Goal: Information Seeking & Learning: Learn about a topic

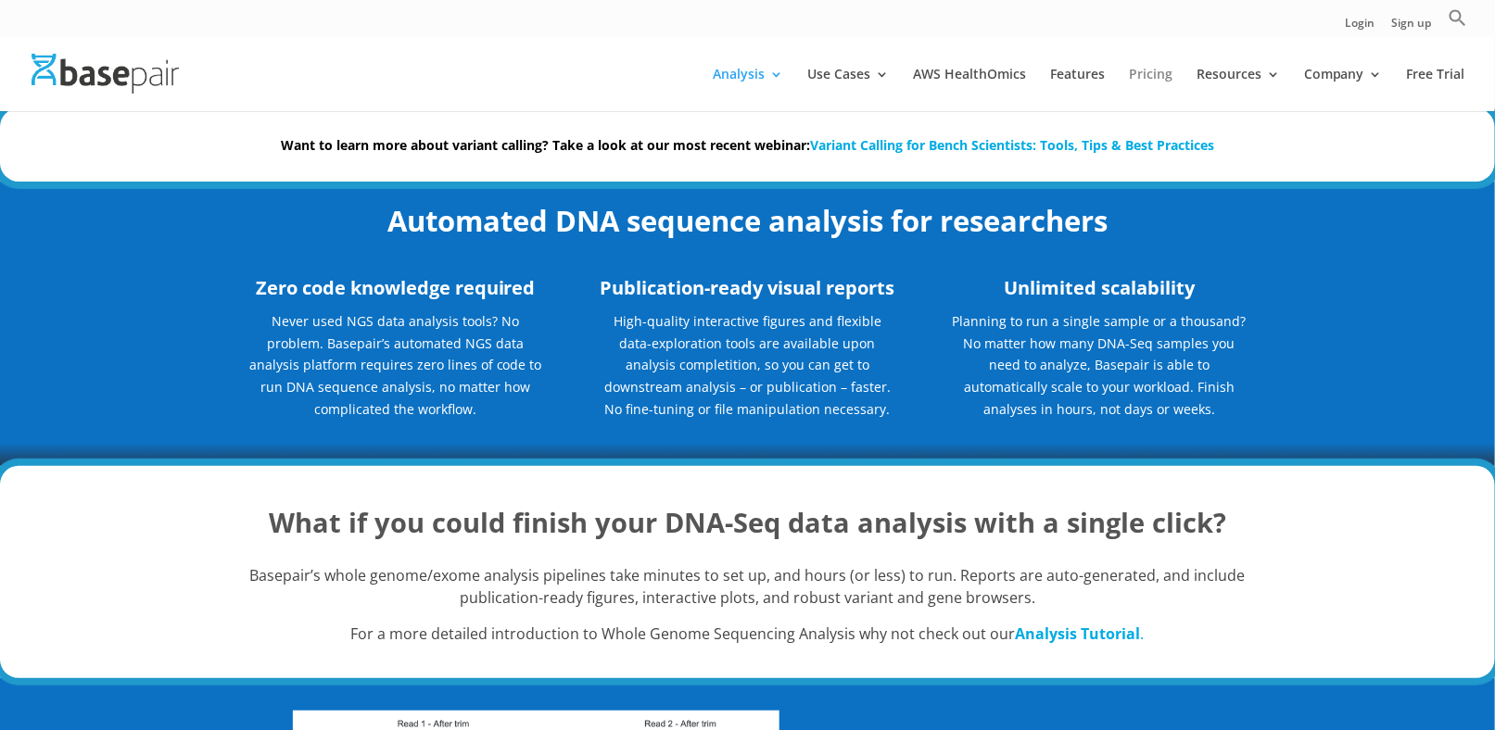
click at [1159, 80] on link "Pricing" at bounding box center [1151, 90] width 44 height 44
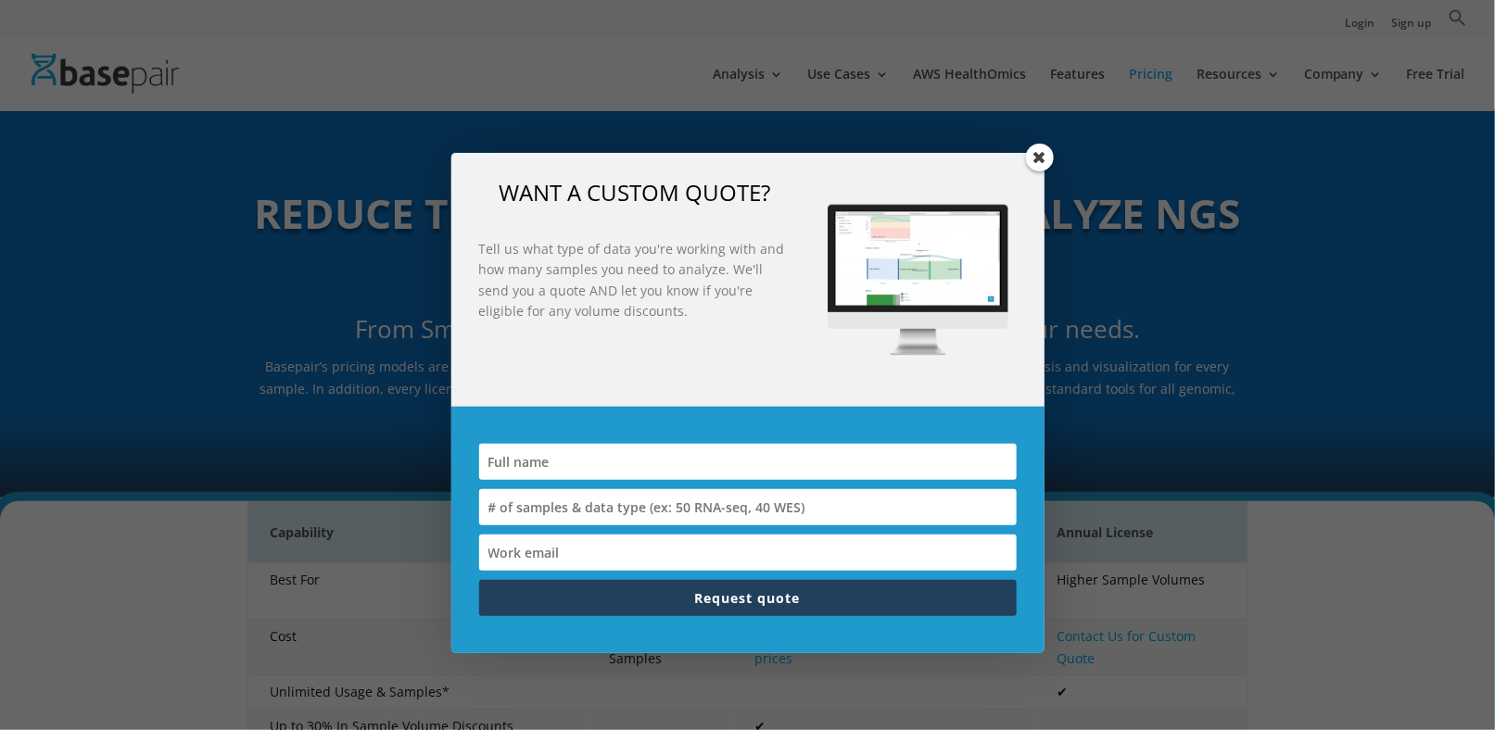
click at [1041, 161] on span at bounding box center [1040, 158] width 28 height 28
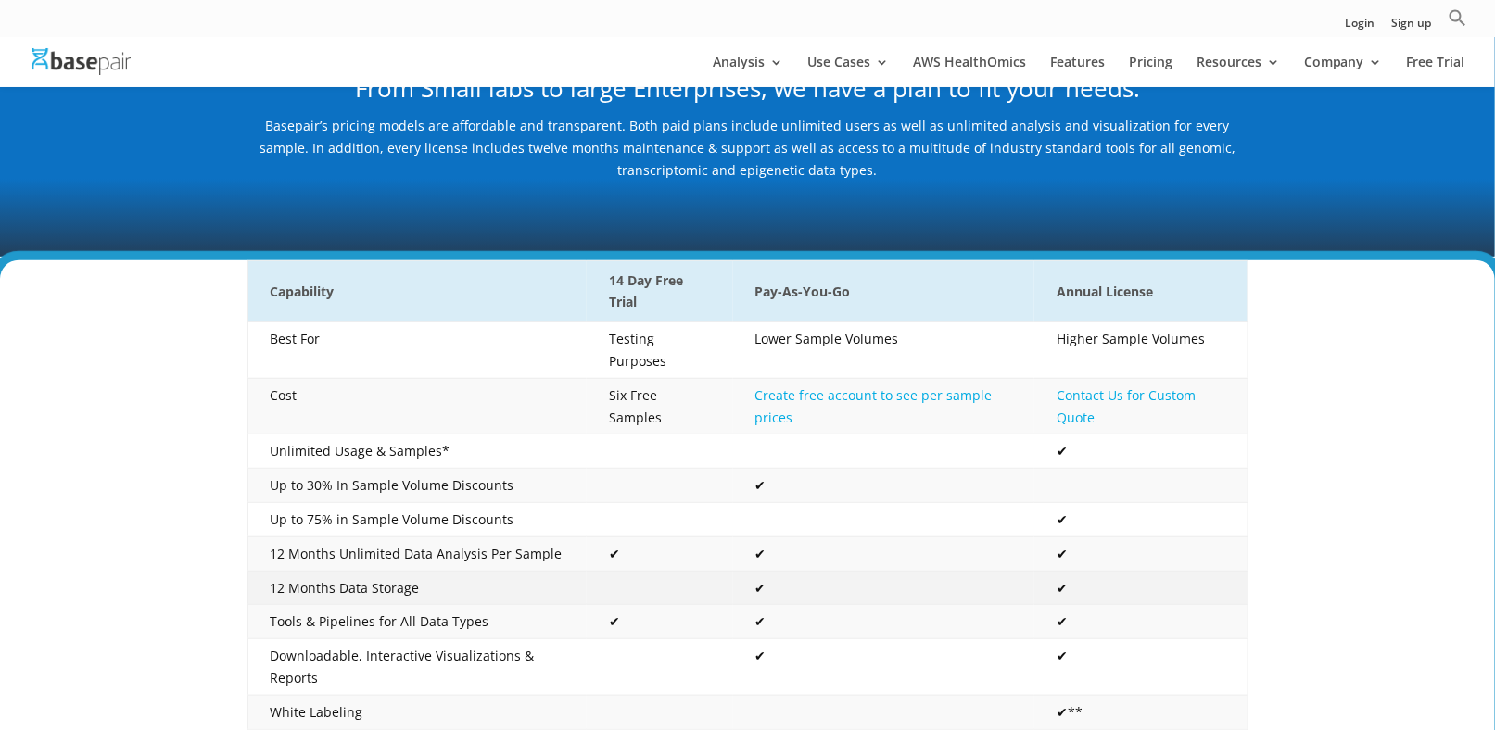
scroll to position [185, 0]
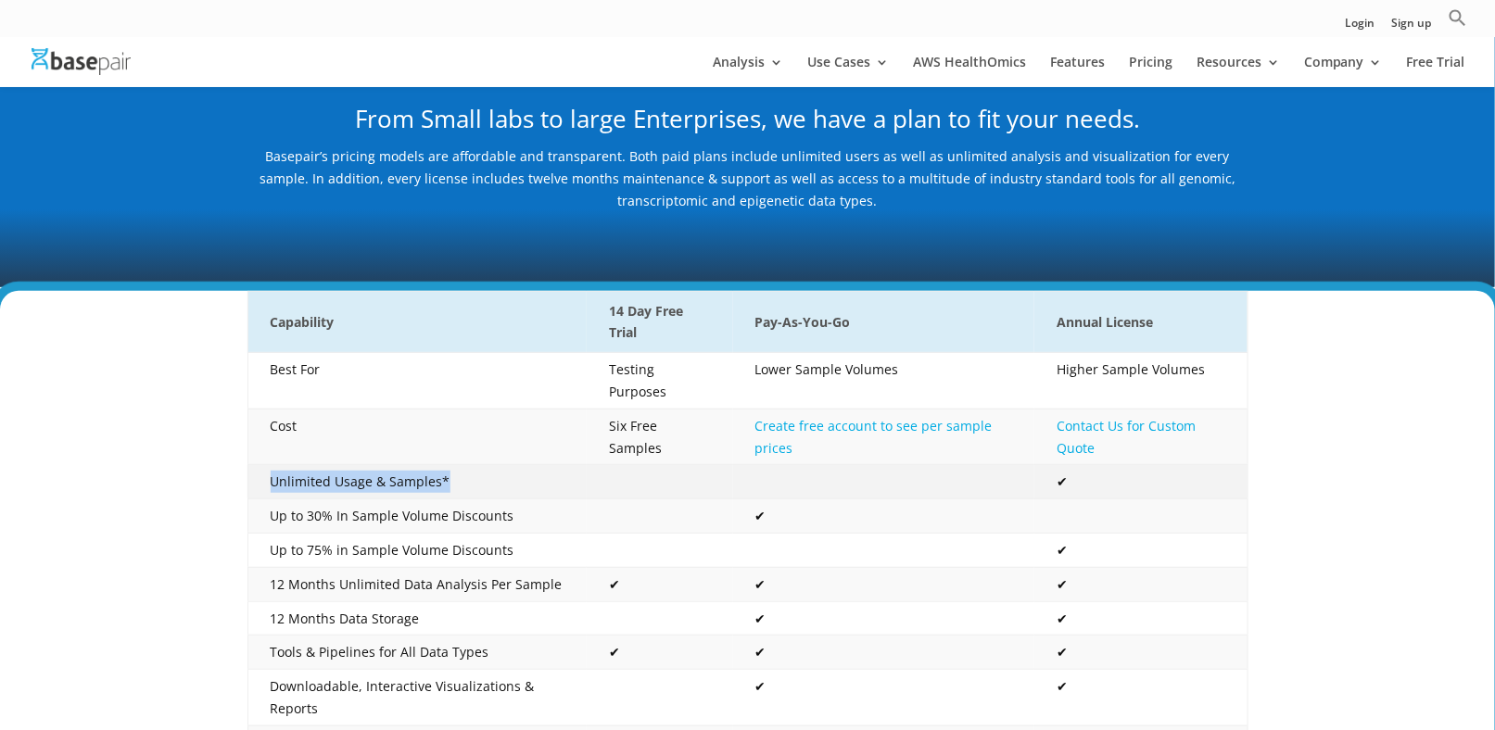
drag, startPoint x: 455, startPoint y: 460, endPoint x: 252, endPoint y: 452, distance: 203.1
click at [252, 465] on td "Unlimited Usage & Samples*" at bounding box center [416, 482] width 339 height 34
copy td "Unlimited Usage & Samples*"
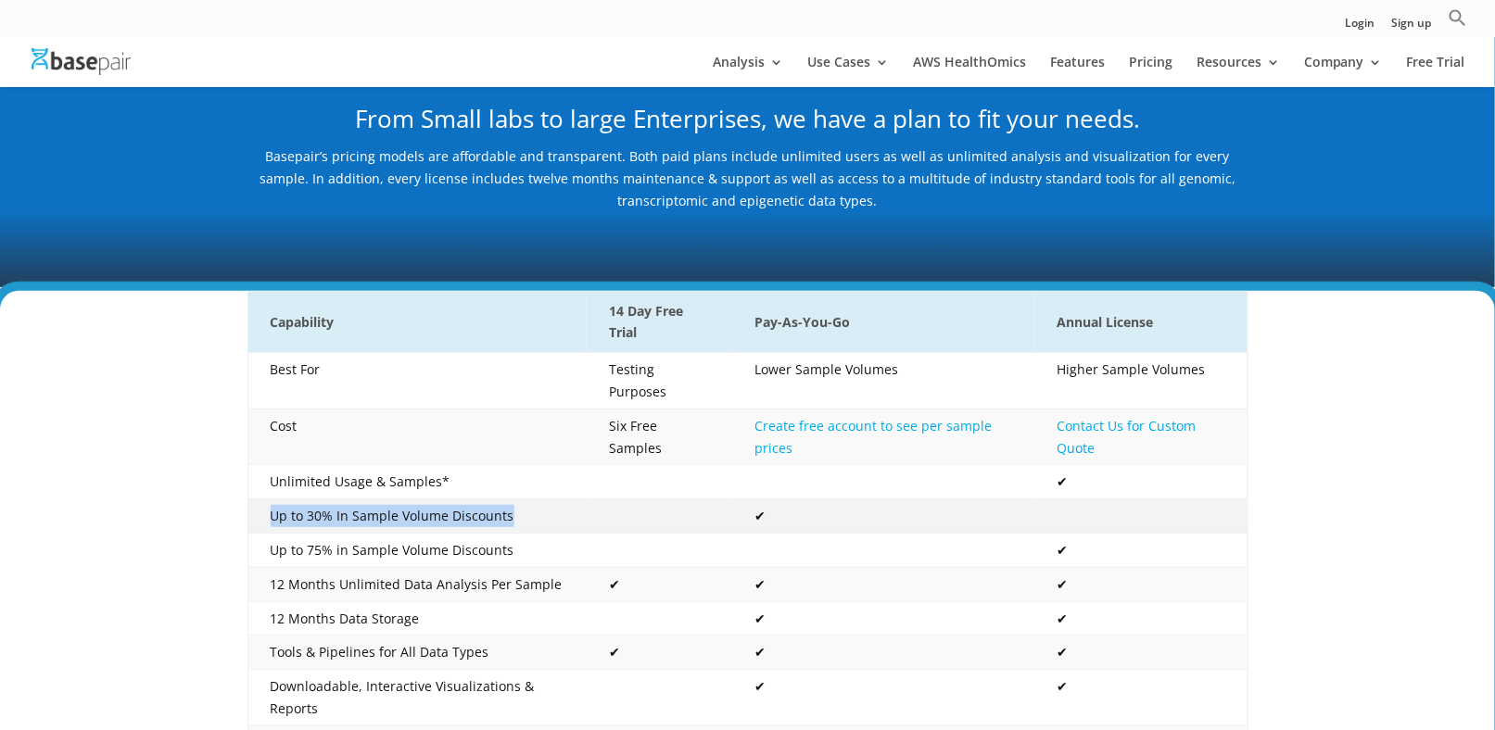
drag, startPoint x: 523, startPoint y: 496, endPoint x: 248, endPoint y: 495, distance: 274.3
click at [248, 500] on td "Up to 30% In Sample Volume Discounts" at bounding box center [416, 517] width 339 height 34
copy td "Up to 30% In Sample Volume Discounts"
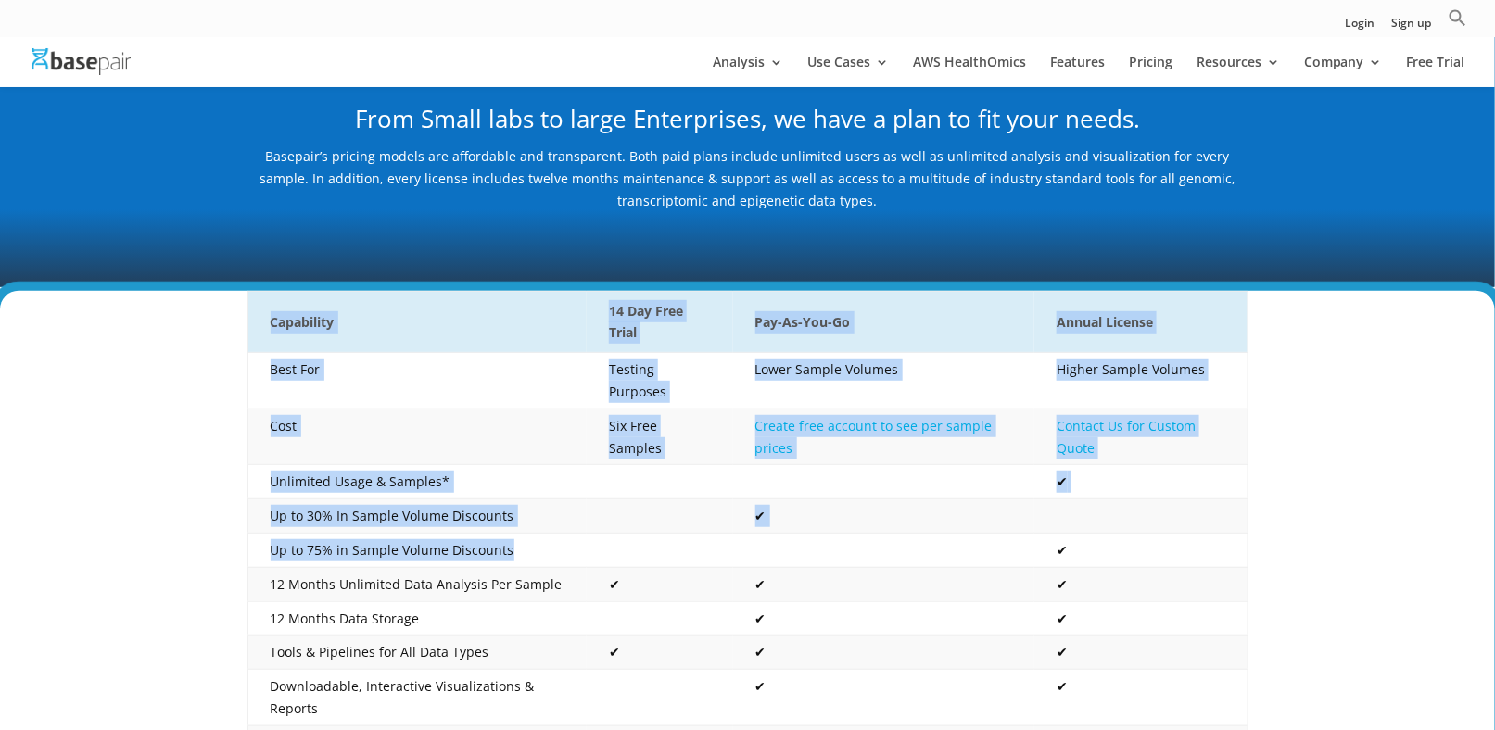
drag, startPoint x: 521, startPoint y: 529, endPoint x: 236, endPoint y: 527, distance: 284.5
click at [576, 534] on td "Up to 75% in Sample Volume Discounts" at bounding box center [416, 551] width 339 height 34
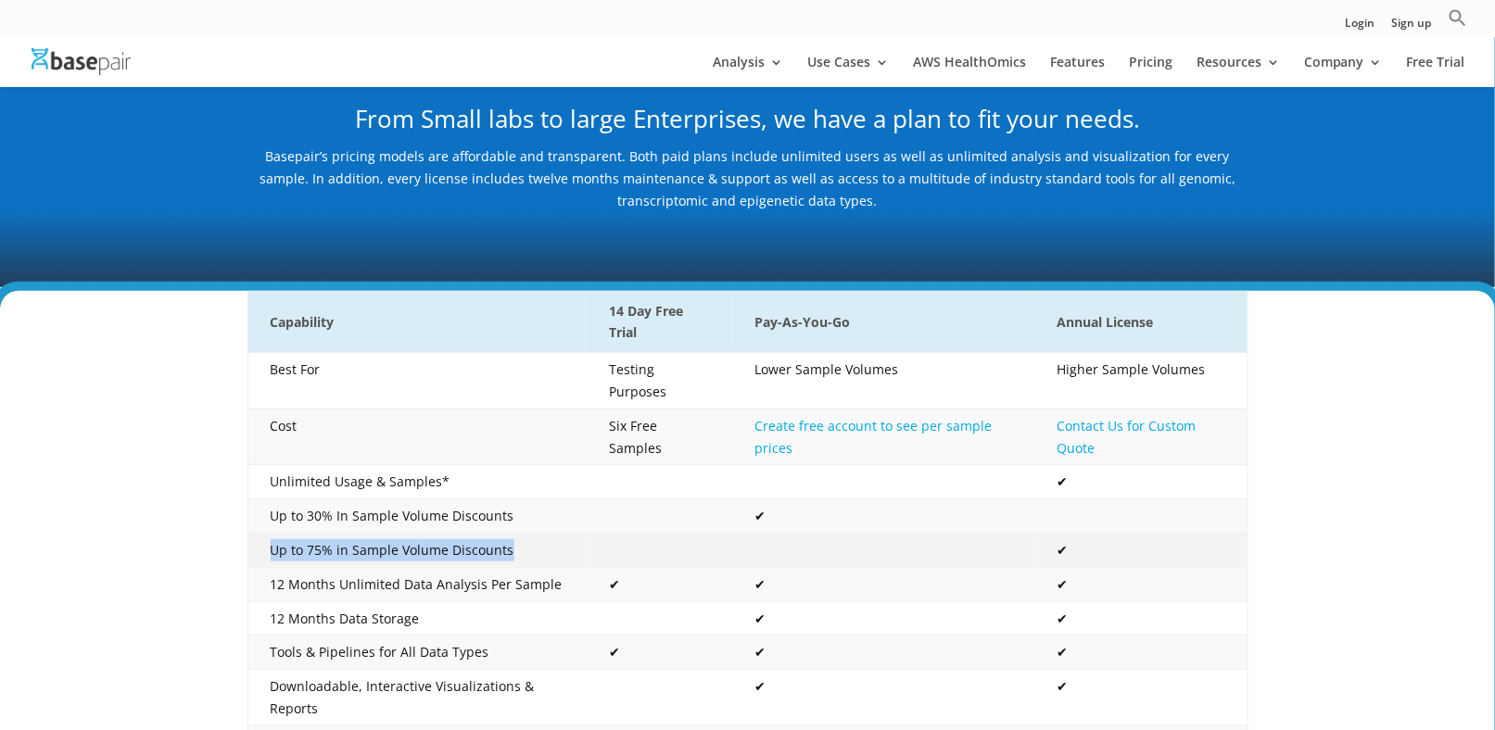
drag, startPoint x: 514, startPoint y: 526, endPoint x: 256, endPoint y: 525, distance: 258.6
click at [256, 534] on td "Up to 75% in Sample Volume Discounts" at bounding box center [416, 551] width 339 height 34
copy td "Up to 75% in Sample Volume Discounts"
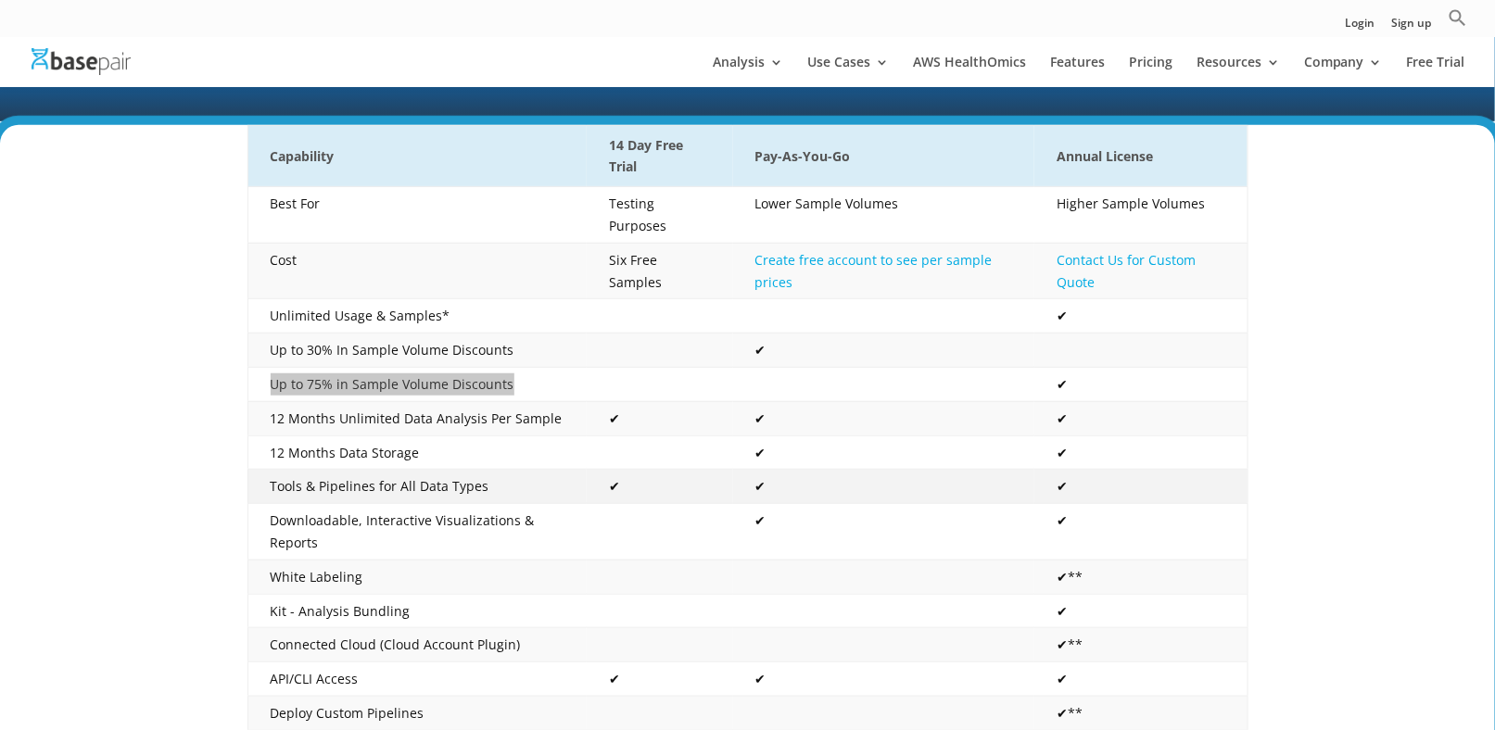
scroll to position [371, 0]
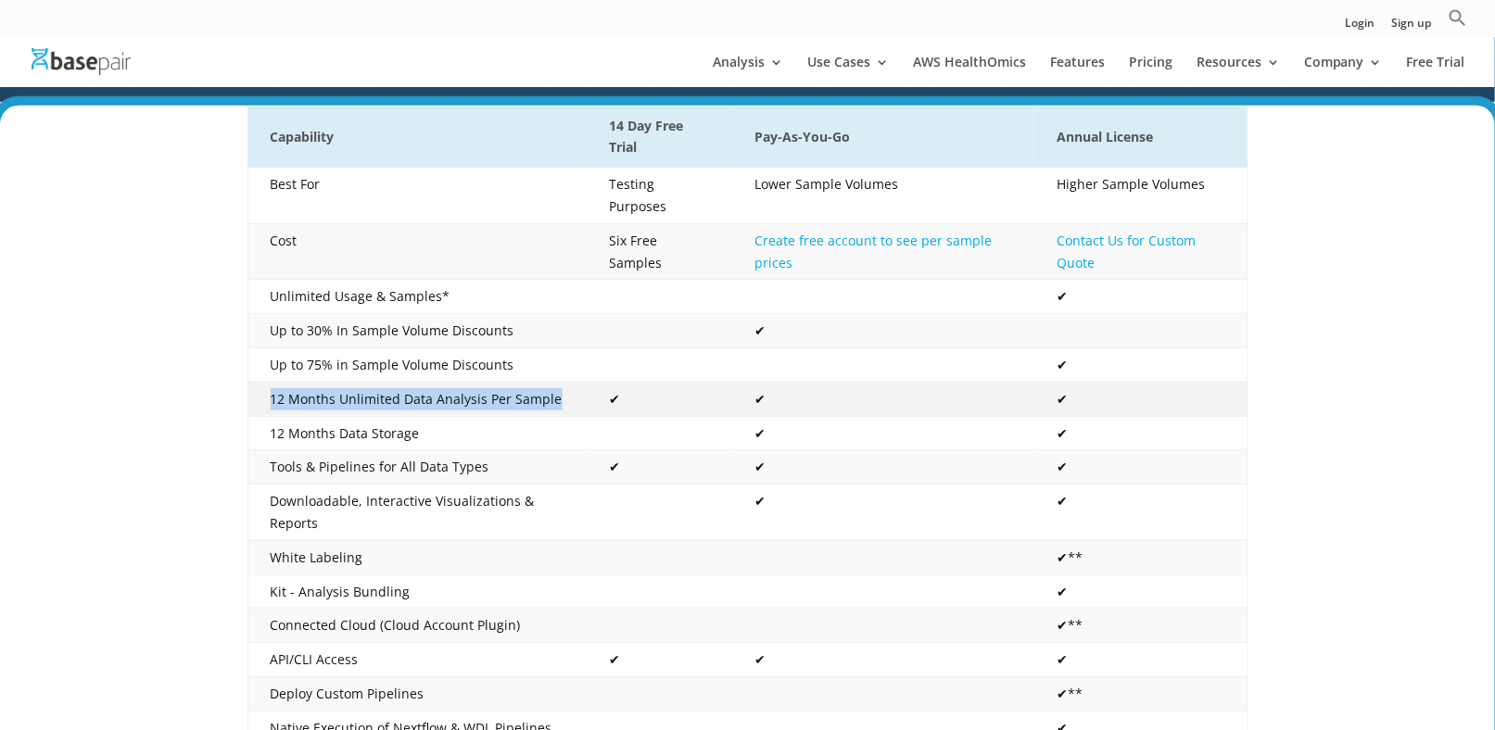
drag, startPoint x: 563, startPoint y: 374, endPoint x: 264, endPoint y: 377, distance: 298.5
click at [264, 382] on td "12 Months Unlimited Data Analysis Per Sample" at bounding box center [416, 399] width 339 height 34
copy td "12 Months Unlimited Data Analysis Per Sample"
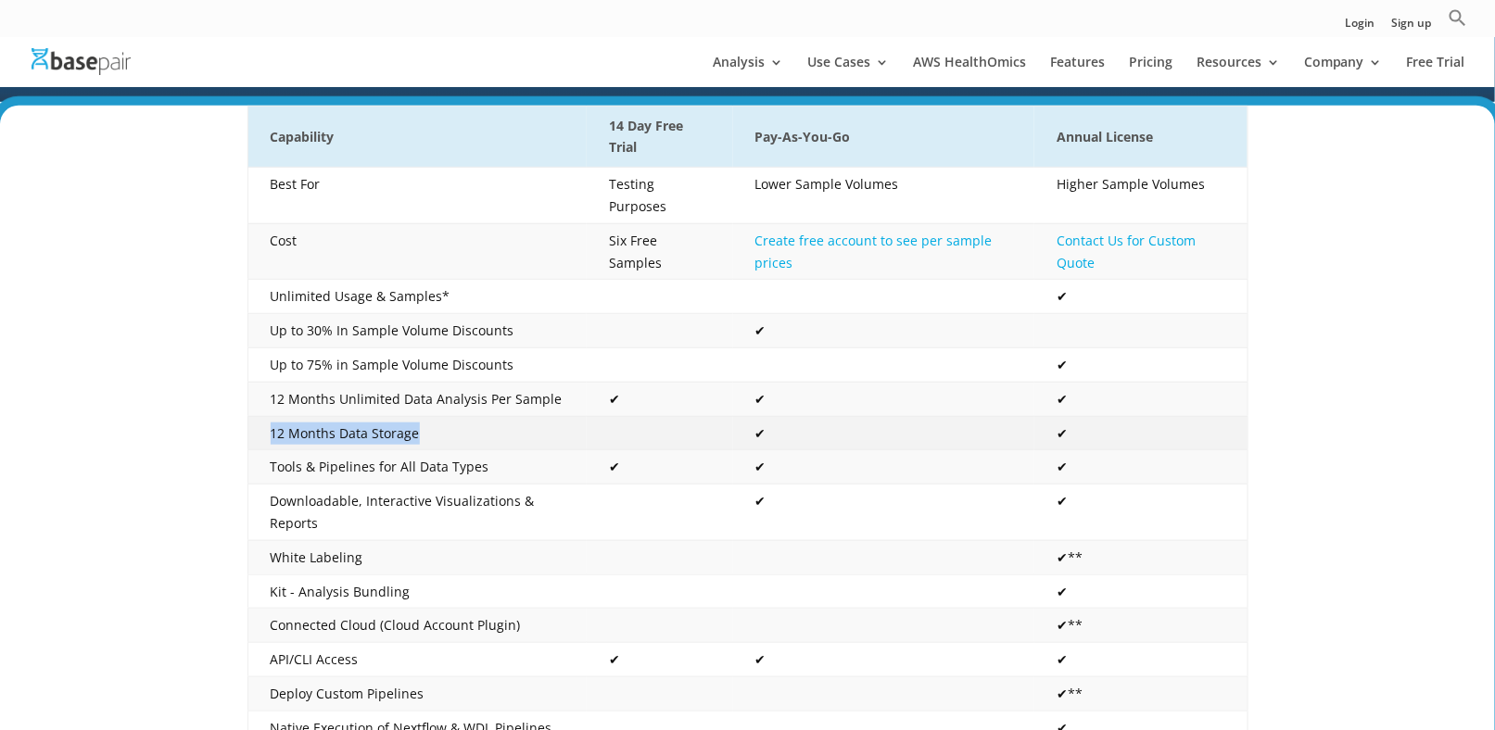
drag, startPoint x: 425, startPoint y: 413, endPoint x: 272, endPoint y: 408, distance: 153.0
click at [272, 416] on td "12 Months Data Storage" at bounding box center [416, 433] width 339 height 34
copy td "12 Months Data Storage"
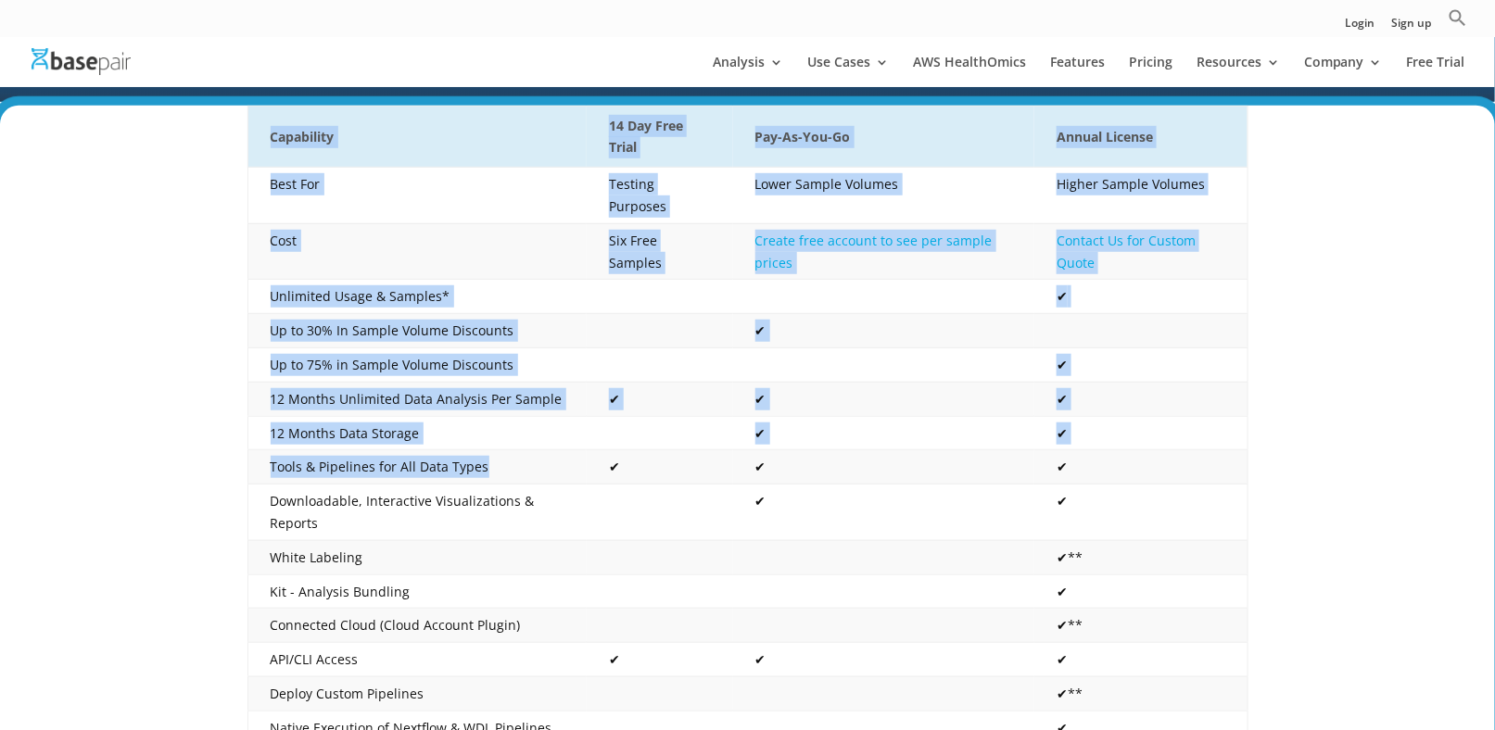
drag, startPoint x: 494, startPoint y: 449, endPoint x: 234, endPoint y: 448, distance: 259.5
click at [234, 448] on div "Capability 14 Day Free Trial Pay-As-You-Go Annual License Best For Testing Purp…" at bounding box center [747, 565] width 1495 height 919
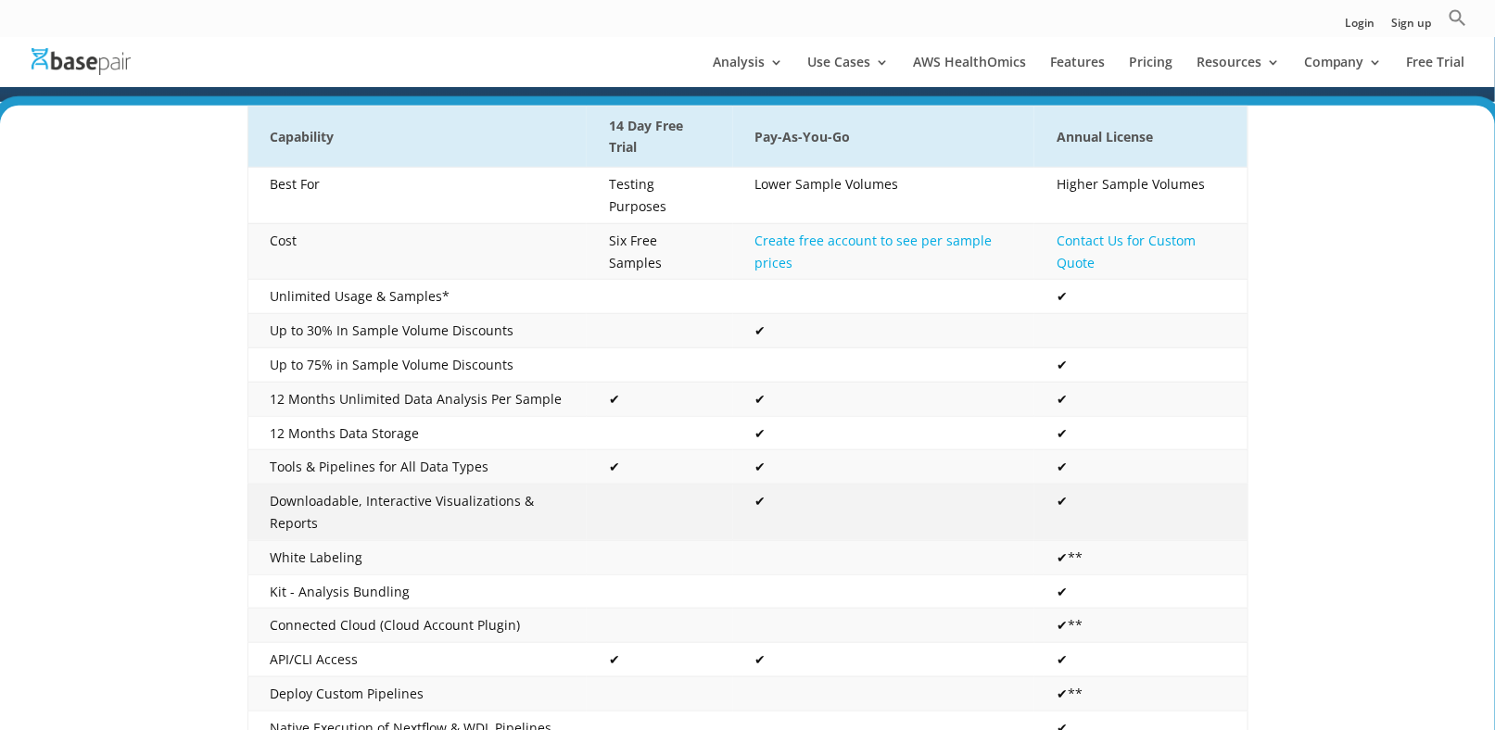
click at [741, 485] on td "✔" at bounding box center [883, 513] width 301 height 57
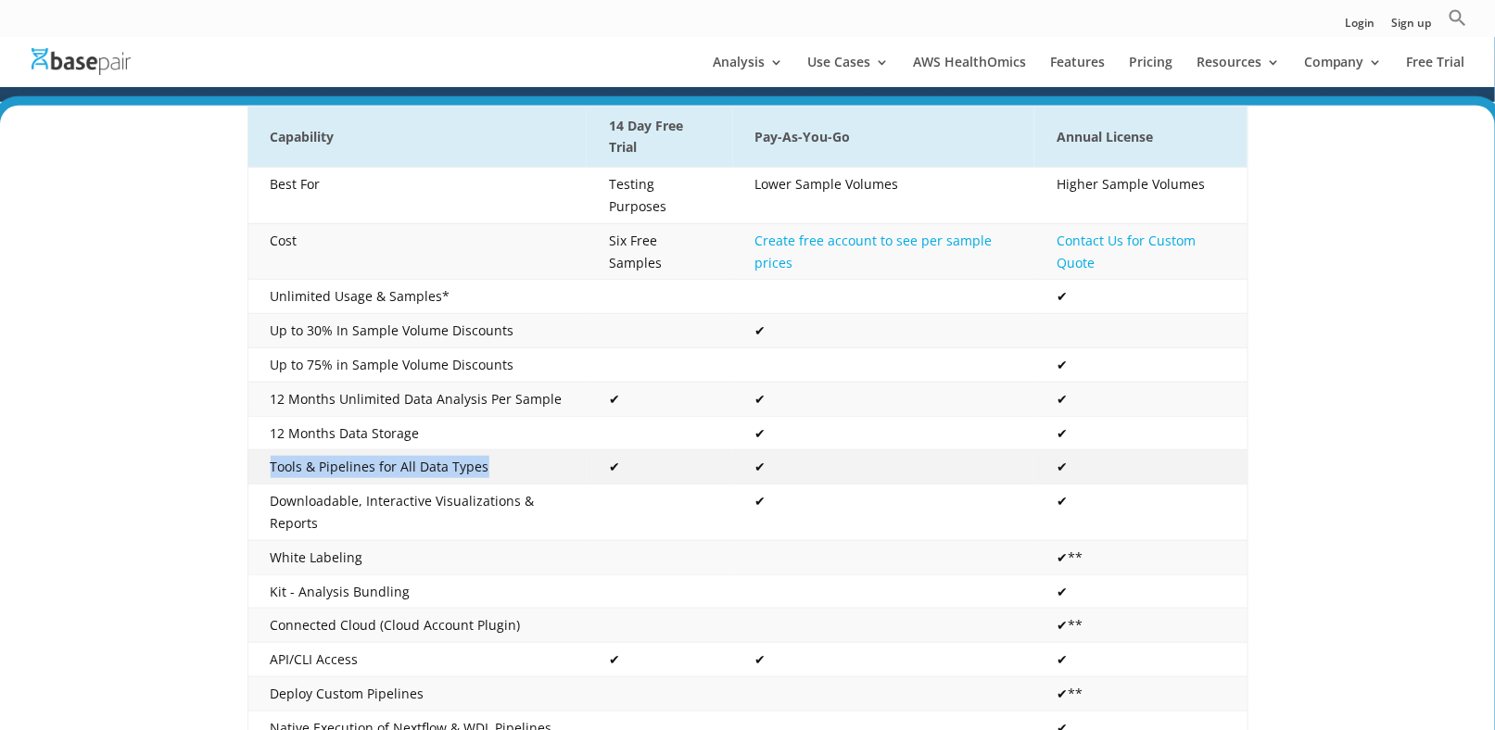
drag, startPoint x: 484, startPoint y: 449, endPoint x: 265, endPoint y: 444, distance: 218.8
click at [265, 450] on td "Tools & Pipelines for All Data Types" at bounding box center [416, 467] width 339 height 34
copy td "Tools & Pipelines for All Data Types"
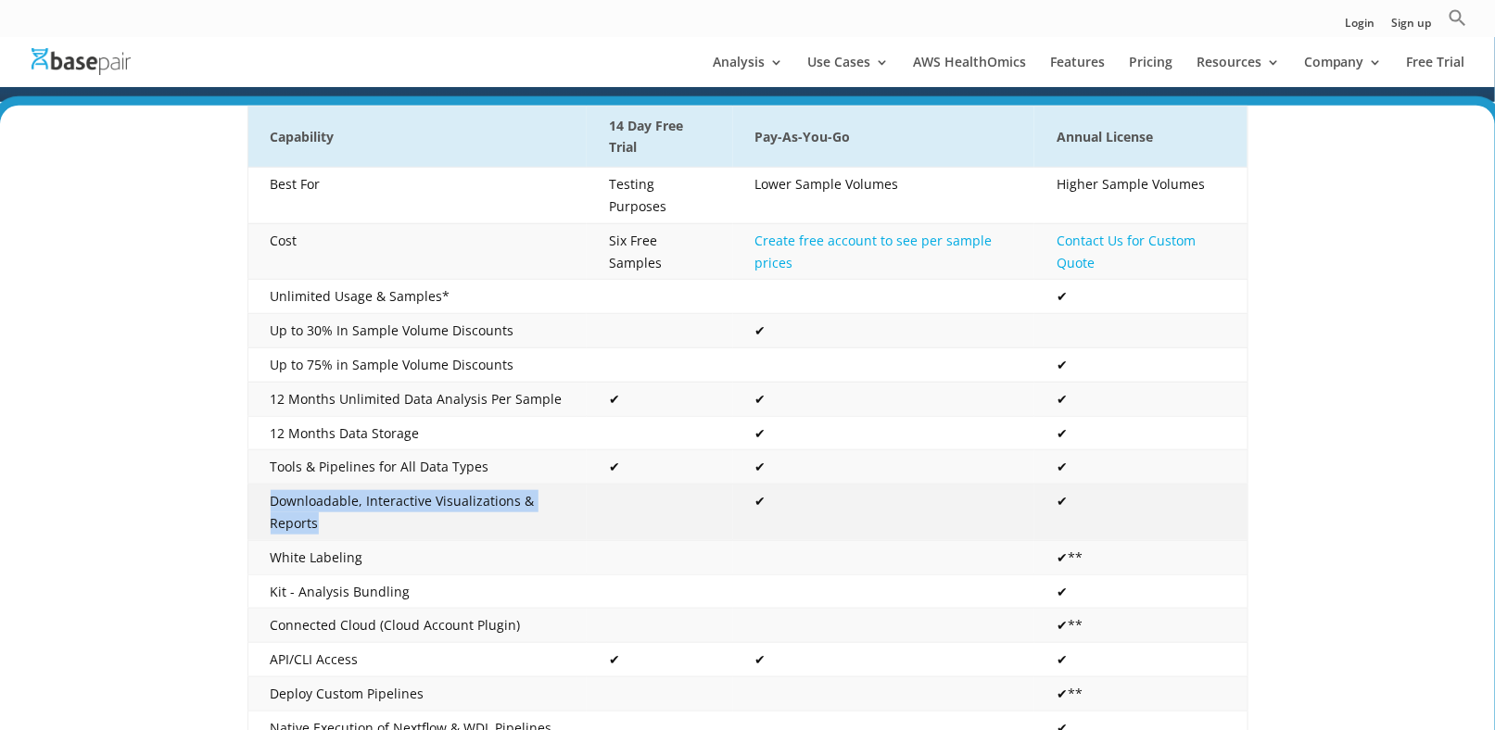
drag, startPoint x: 349, startPoint y: 496, endPoint x: 264, endPoint y: 480, distance: 86.7
click at [264, 485] on td "Downloadable, Interactive Visualizations & Reports" at bounding box center [416, 513] width 339 height 57
copy td "Downloadable, Interactive Visualizations & Reports"
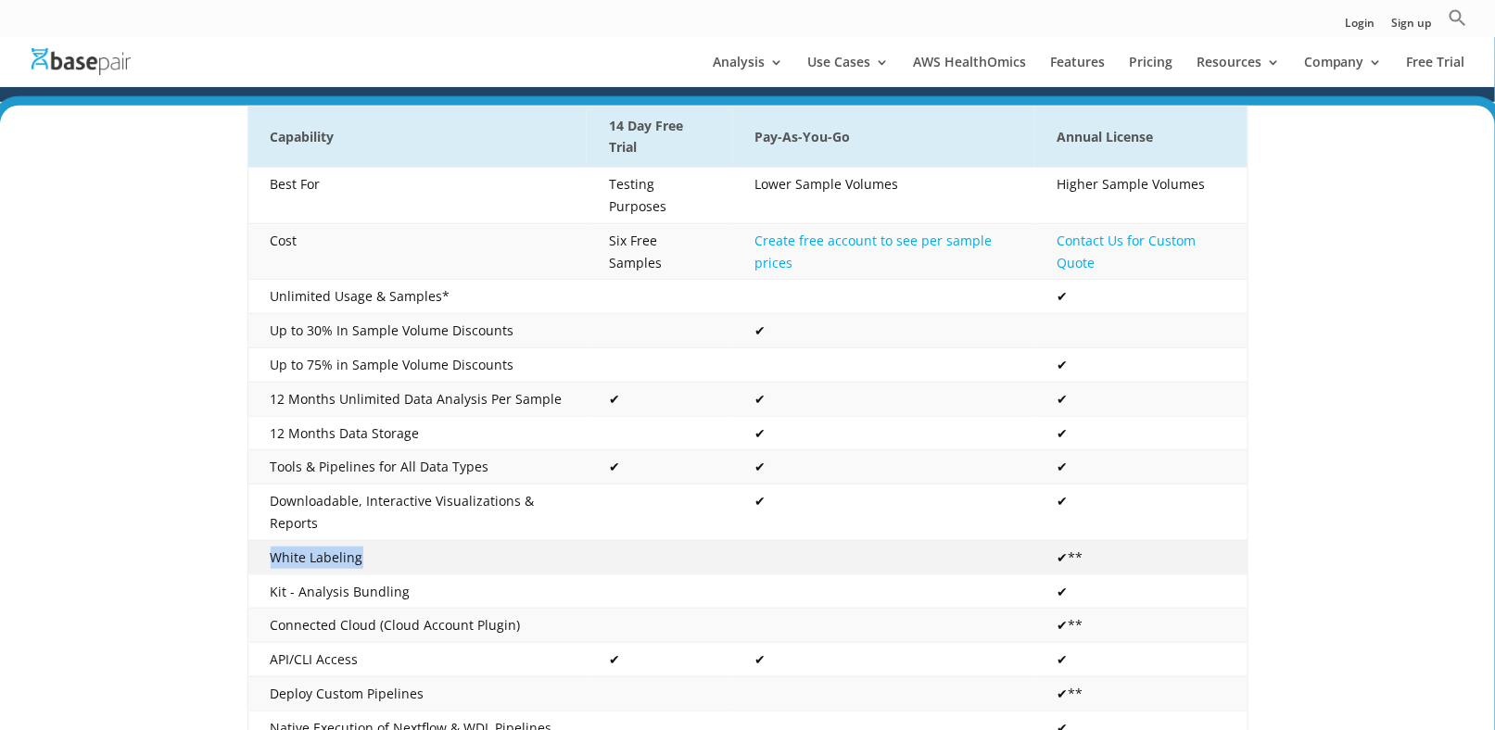
drag, startPoint x: 392, startPoint y: 526, endPoint x: 268, endPoint y: 541, distance: 125.1
click at [268, 541] on td "White Labeling" at bounding box center [416, 557] width 339 height 34
copy td "White Labeling"
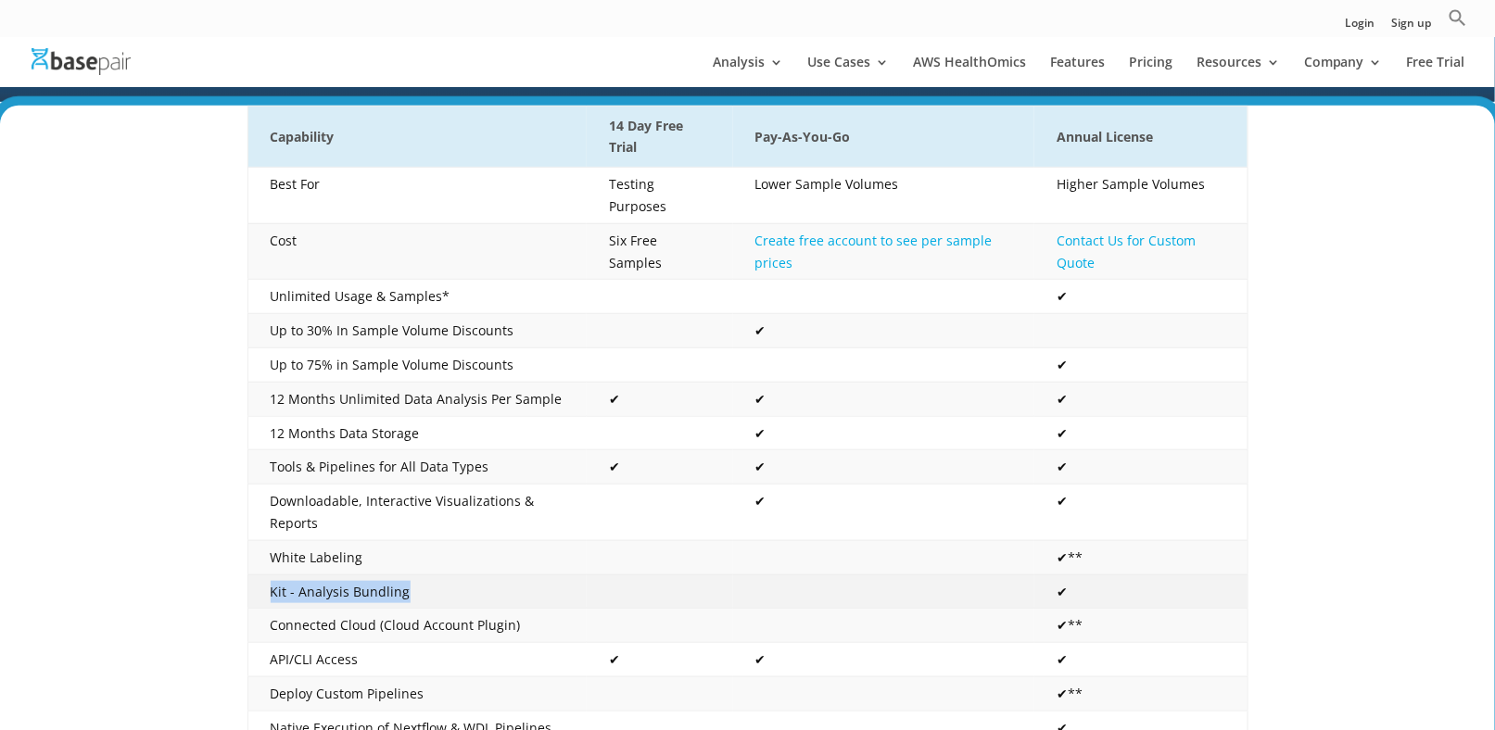
drag, startPoint x: 426, startPoint y: 573, endPoint x: 269, endPoint y: 568, distance: 157.6
click at [269, 575] on td "Kit - Analysis Bundling" at bounding box center [416, 592] width 339 height 34
copy td "Kit - Analysis Bundling"
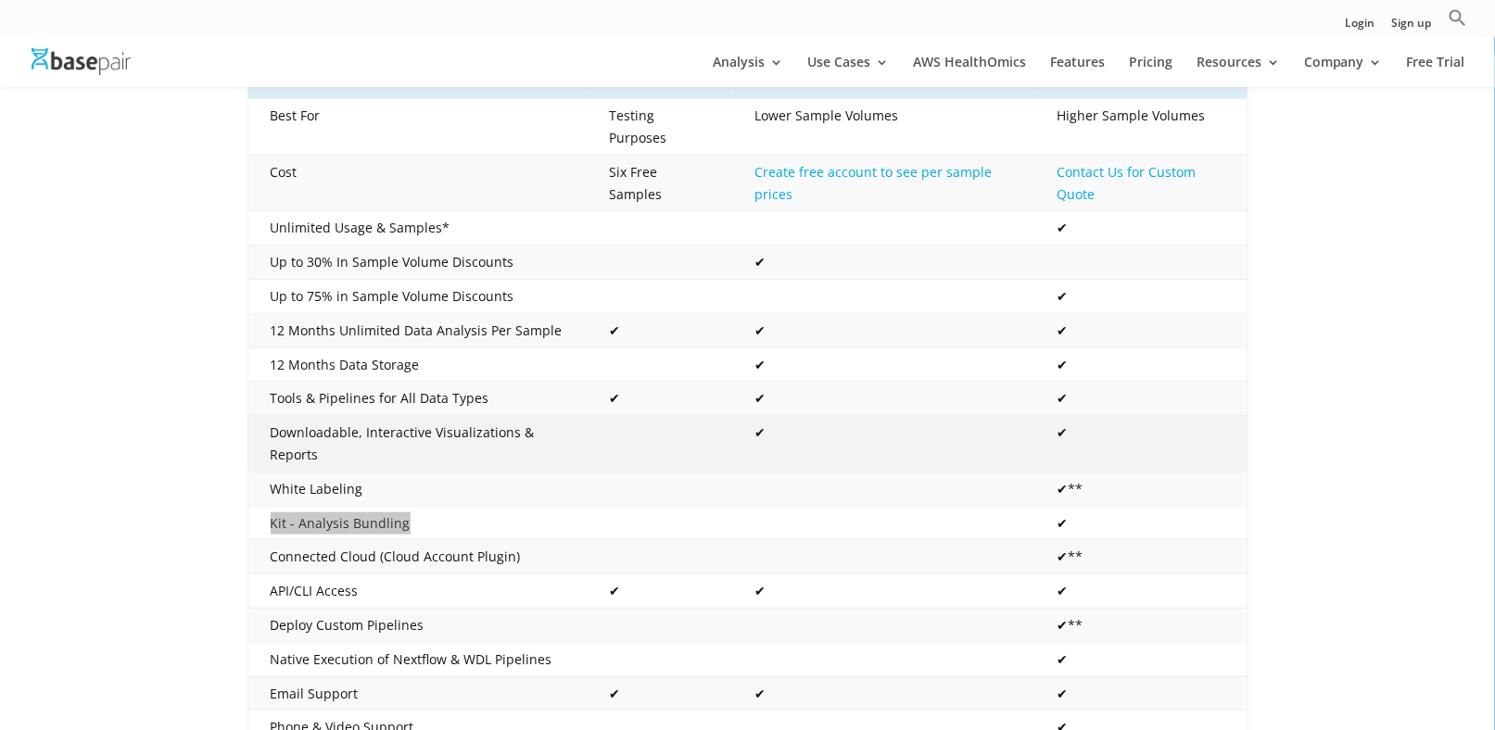
scroll to position [556, 0]
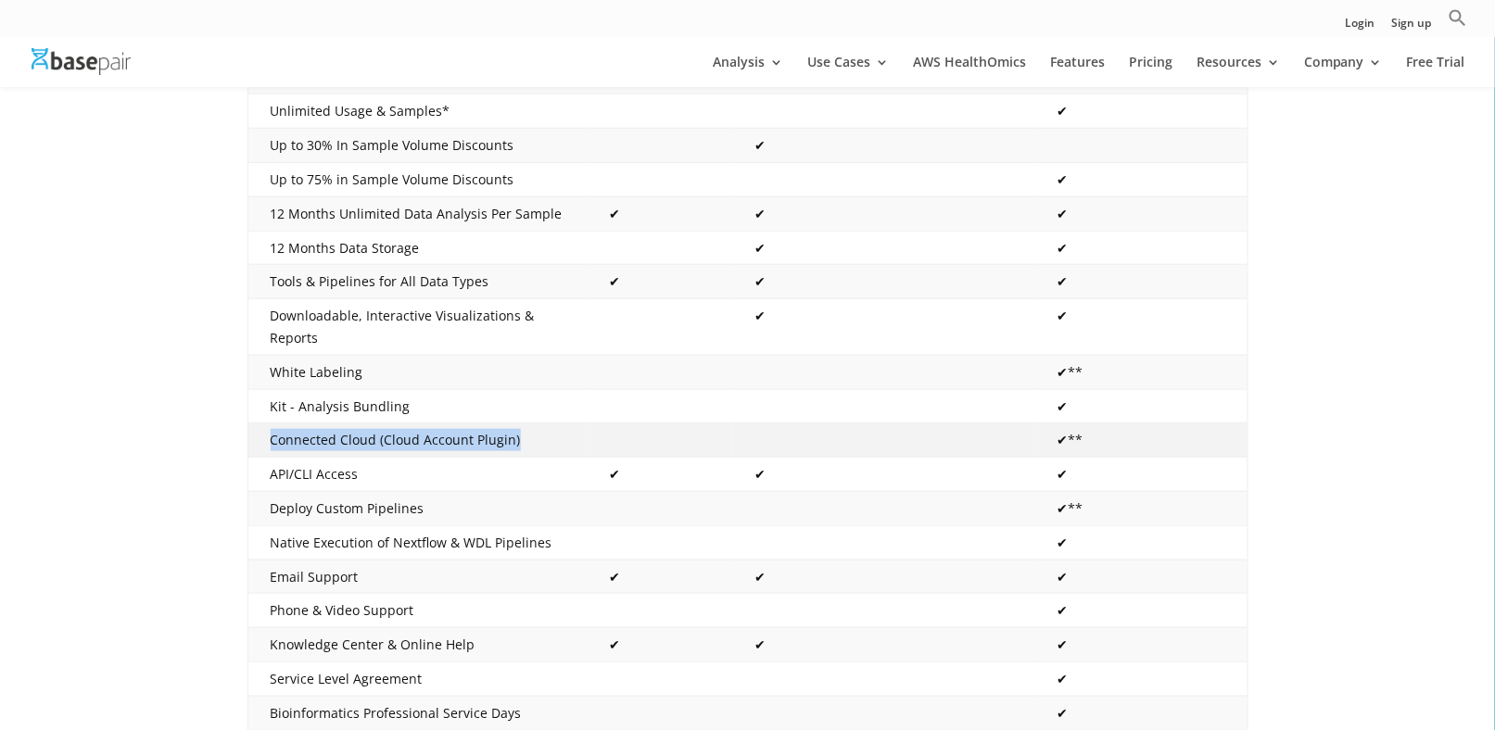
drag, startPoint x: 534, startPoint y: 423, endPoint x: 254, endPoint y: 424, distance: 279.9
click at [254, 424] on td "Connected Cloud (Cloud Account Plugin)" at bounding box center [416, 441] width 339 height 34
copy td "Connected Cloud (Cloud Account Plugin)"
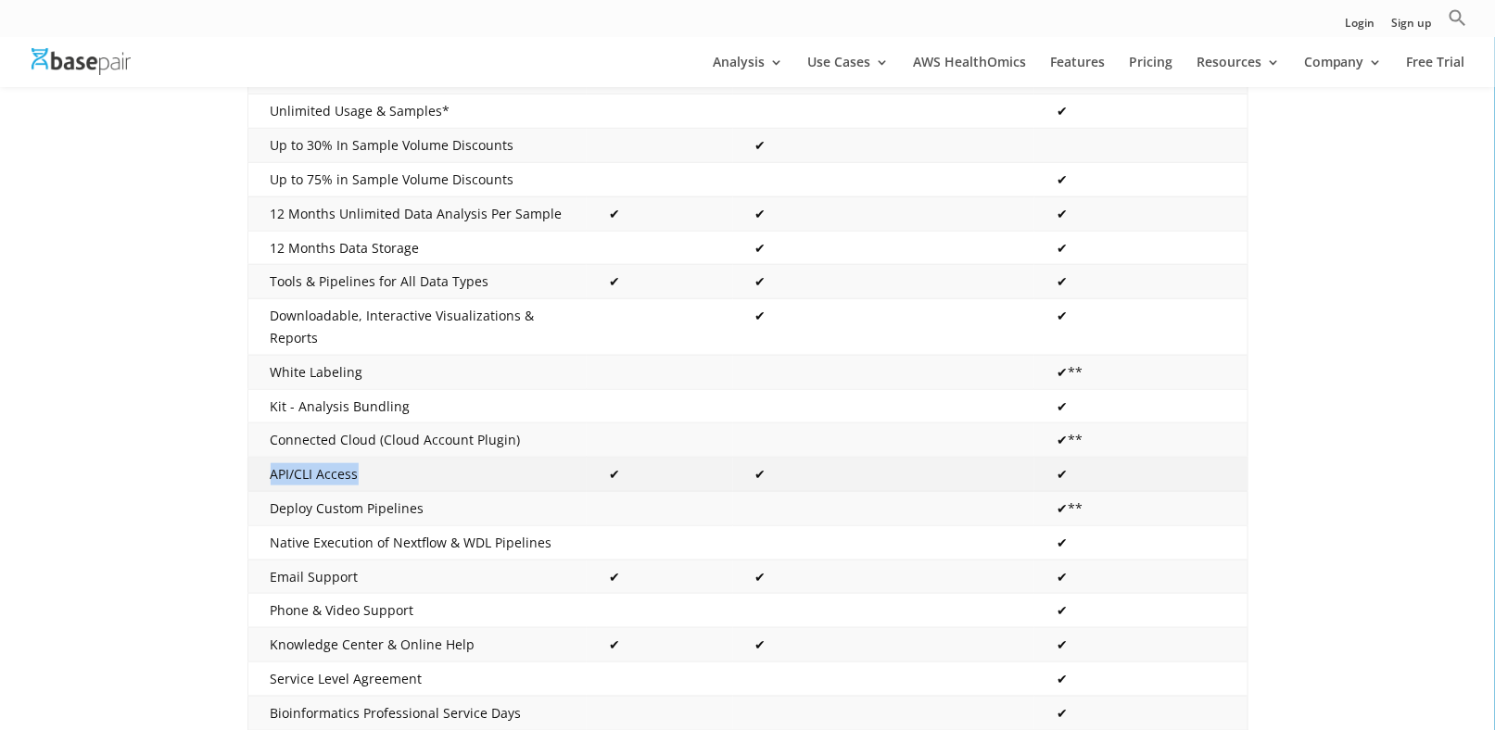
drag, startPoint x: 394, startPoint y: 447, endPoint x: 270, endPoint y: 439, distance: 124.4
click at [270, 458] on td "API/CLI Access" at bounding box center [416, 475] width 339 height 34
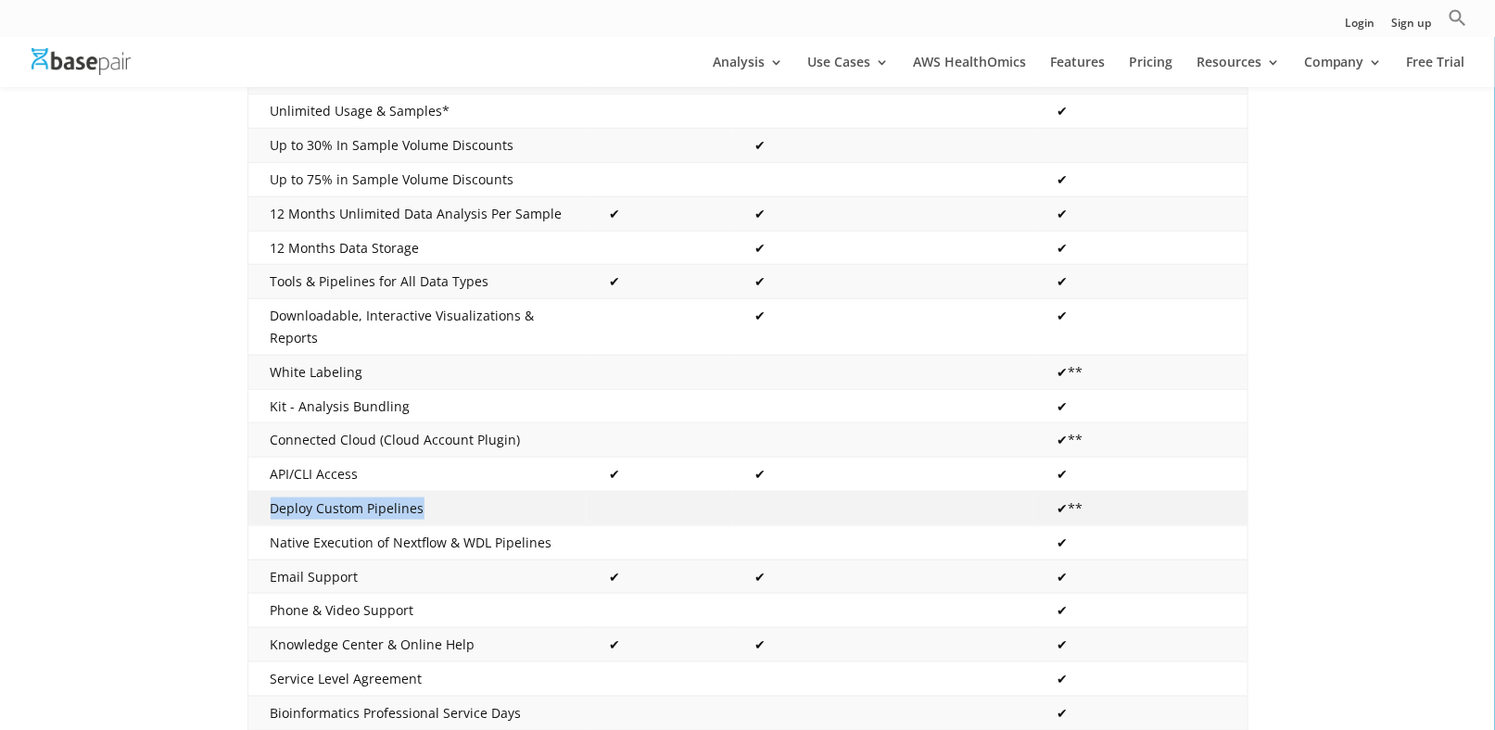
drag, startPoint x: 428, startPoint y: 483, endPoint x: 254, endPoint y: 476, distance: 174.4
click at [254, 492] on td "Deploy Custom Pipelines" at bounding box center [416, 509] width 339 height 34
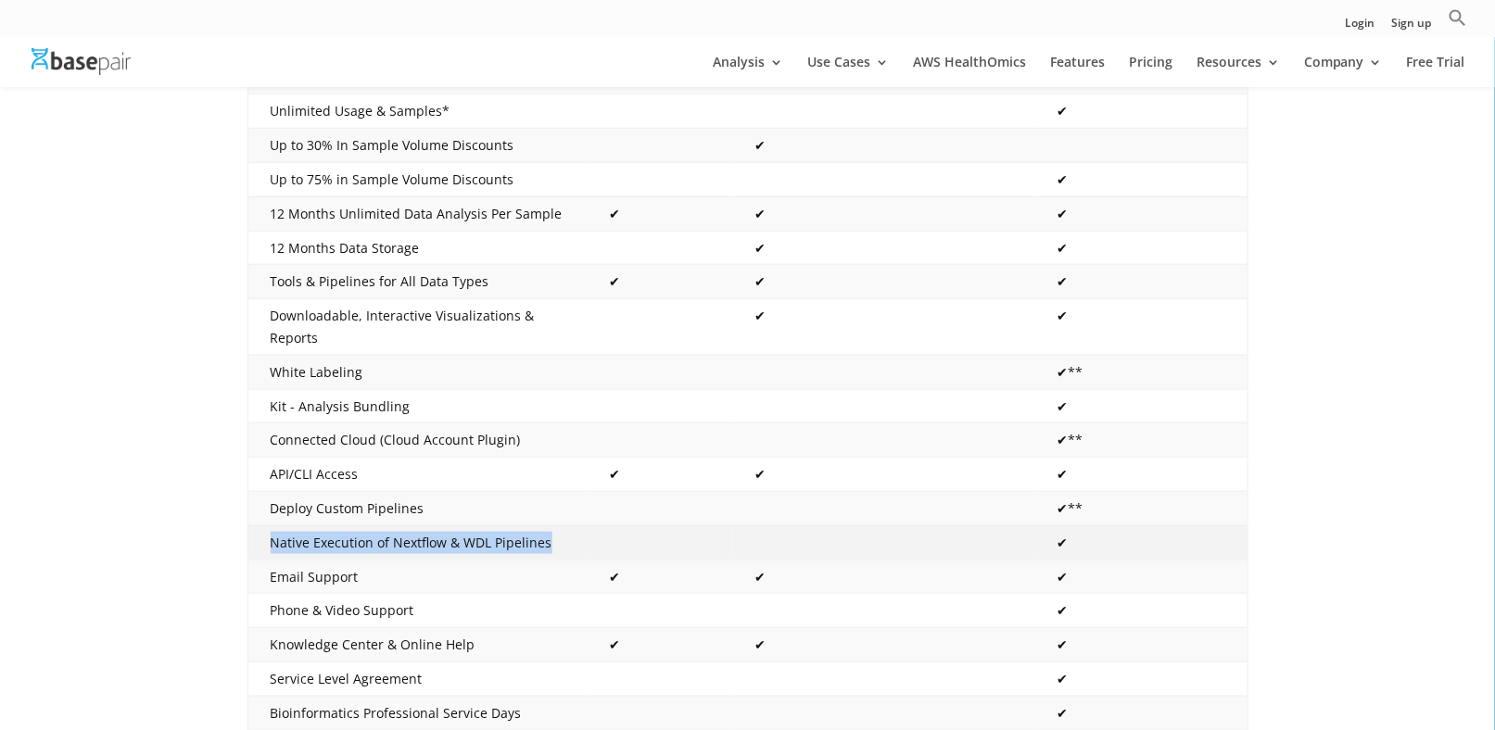
drag, startPoint x: 268, startPoint y: 525, endPoint x: 552, endPoint y: 522, distance: 284.6
click at [552, 526] on td "Native Execution of Nextflow & WDL Pipelines" at bounding box center [416, 543] width 339 height 34
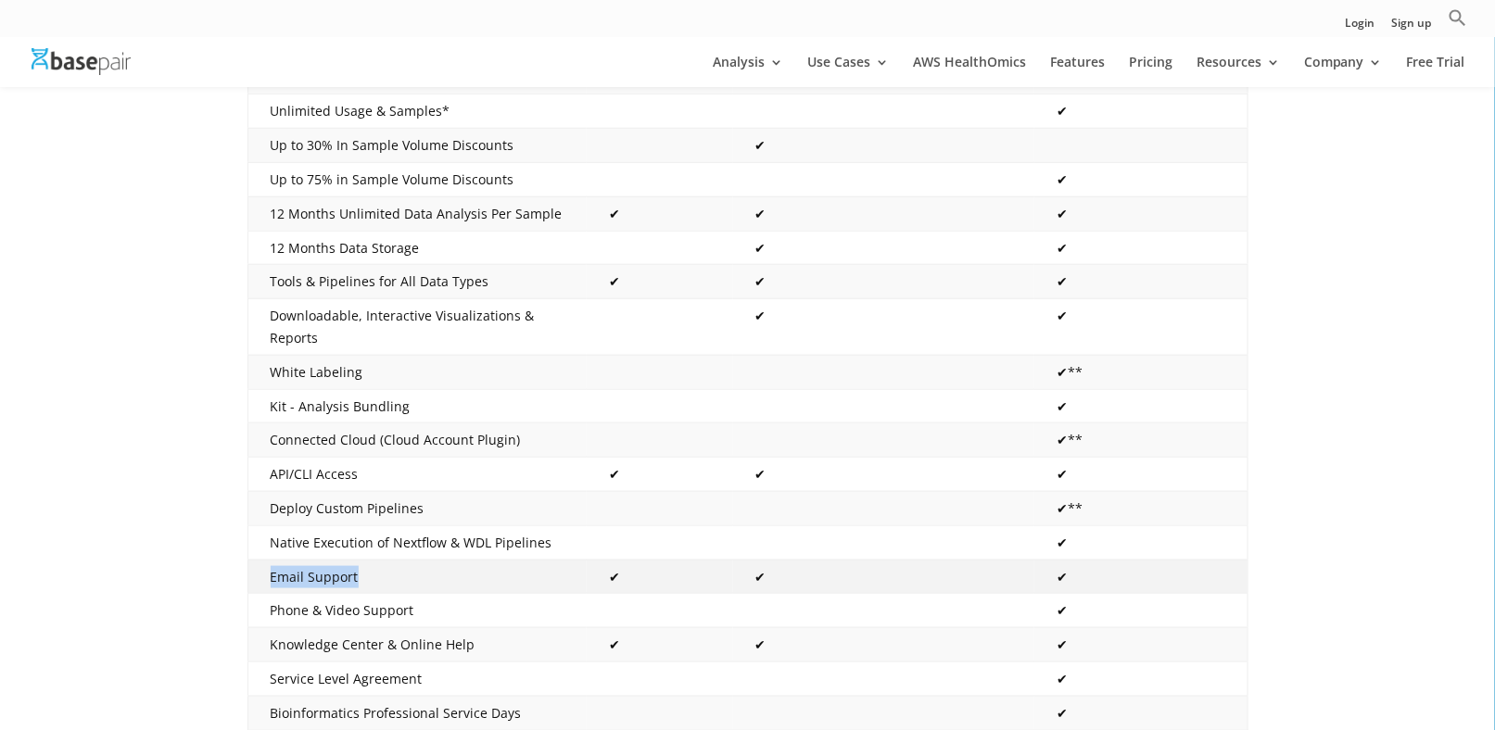
drag, startPoint x: 363, startPoint y: 560, endPoint x: 269, endPoint y: 538, distance: 97.1
click at [269, 560] on td "Email Support" at bounding box center [416, 577] width 339 height 34
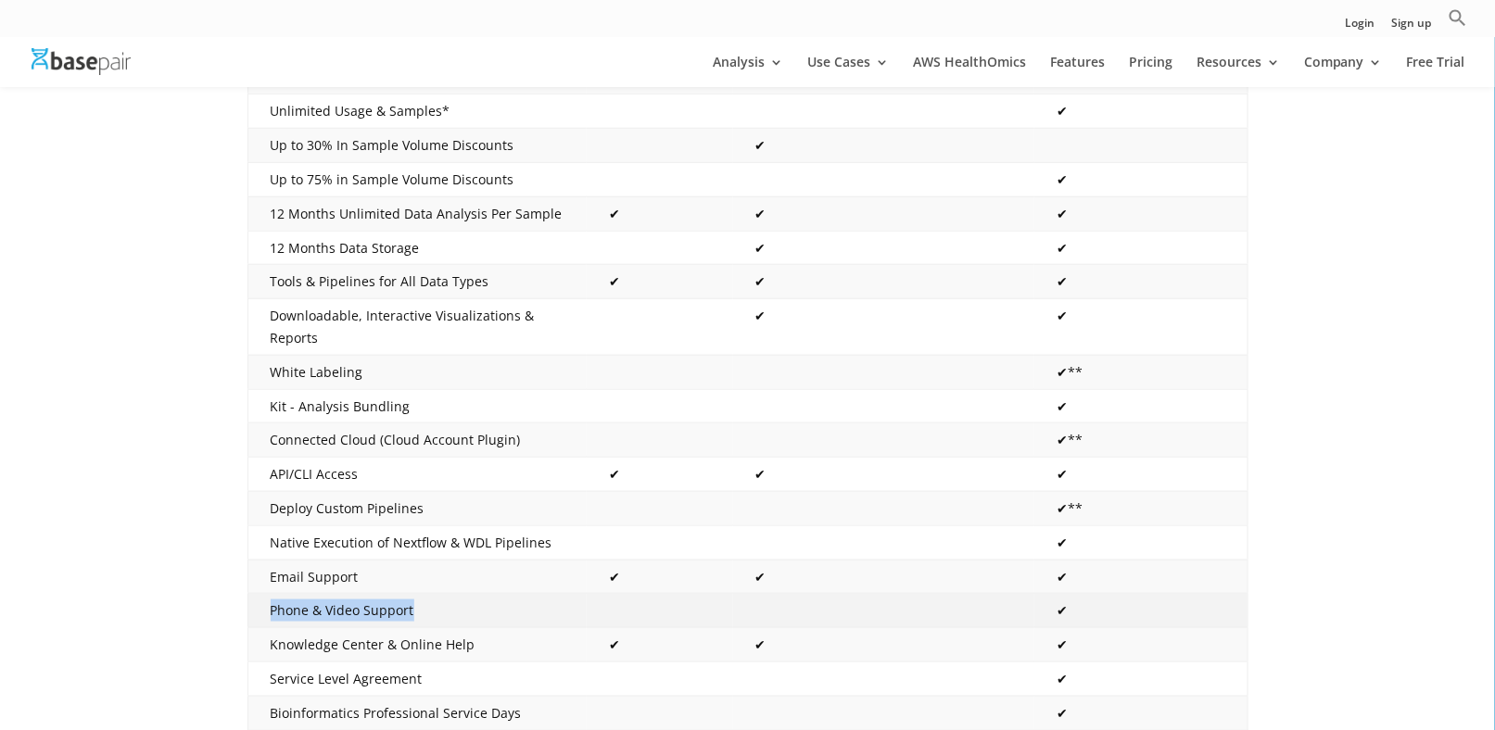
drag, startPoint x: 428, startPoint y: 583, endPoint x: 251, endPoint y: 584, distance: 177.0
click at [251, 594] on td "Phone & Video Support" at bounding box center [416, 611] width 339 height 34
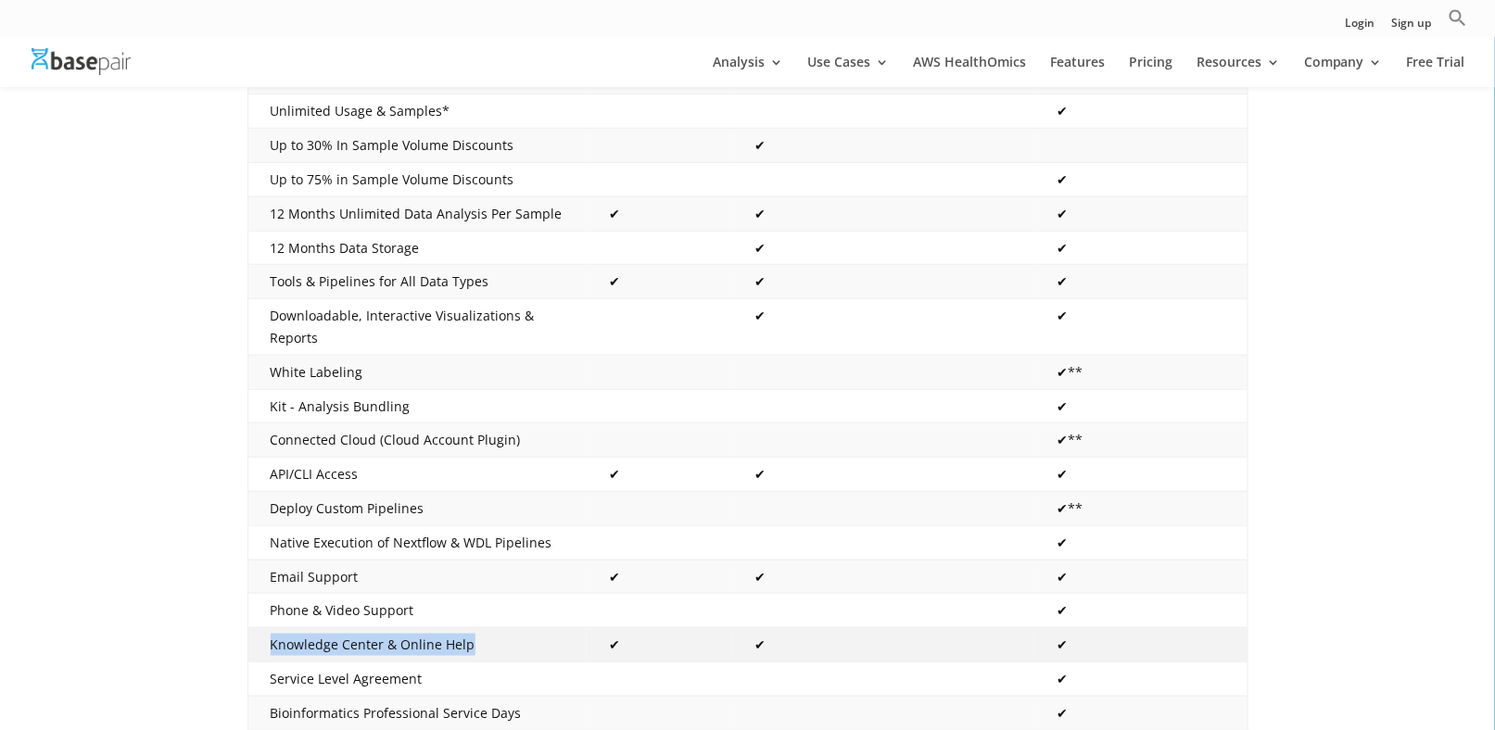
drag, startPoint x: 486, startPoint y: 615, endPoint x: 270, endPoint y: 623, distance: 216.1
click at [270, 628] on td "Knowledge Center & Online Help" at bounding box center [416, 645] width 339 height 34
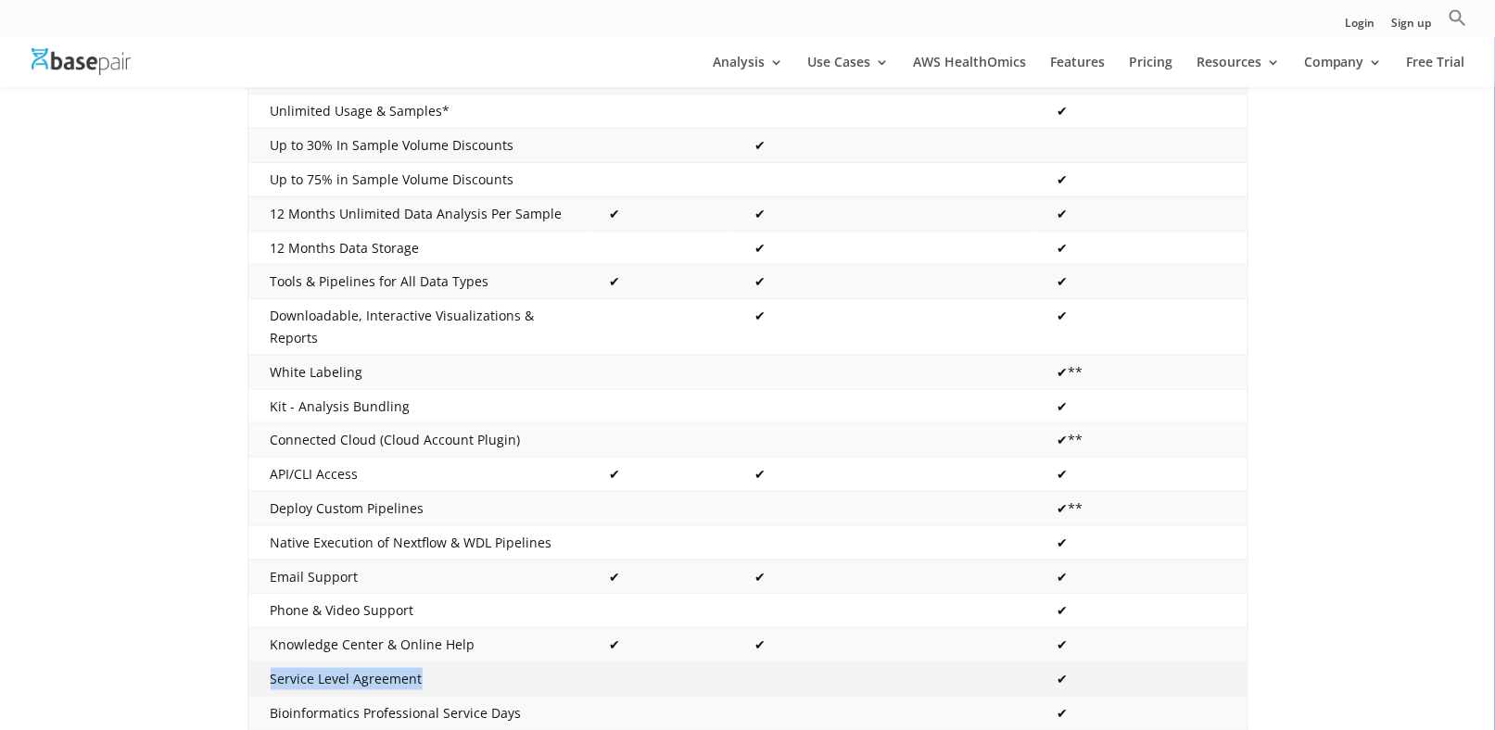
drag, startPoint x: 454, startPoint y: 651, endPoint x: 272, endPoint y: 654, distance: 181.7
click at [272, 663] on td "Service Level Agreement" at bounding box center [416, 680] width 339 height 34
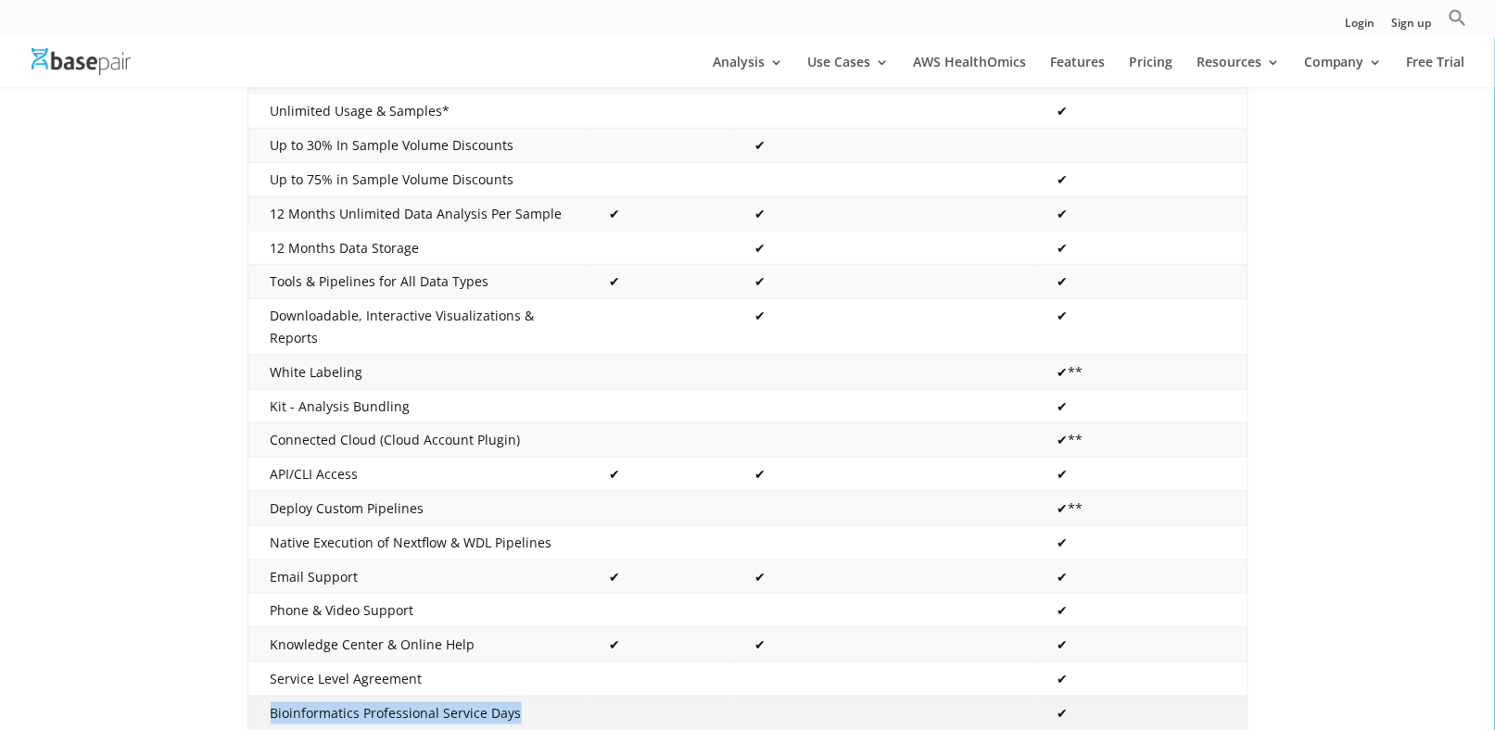
drag, startPoint x: 551, startPoint y: 691, endPoint x: 270, endPoint y: 696, distance: 280.9
click at [270, 696] on td "Bioinformatics Professional Service Days" at bounding box center [416, 713] width 339 height 34
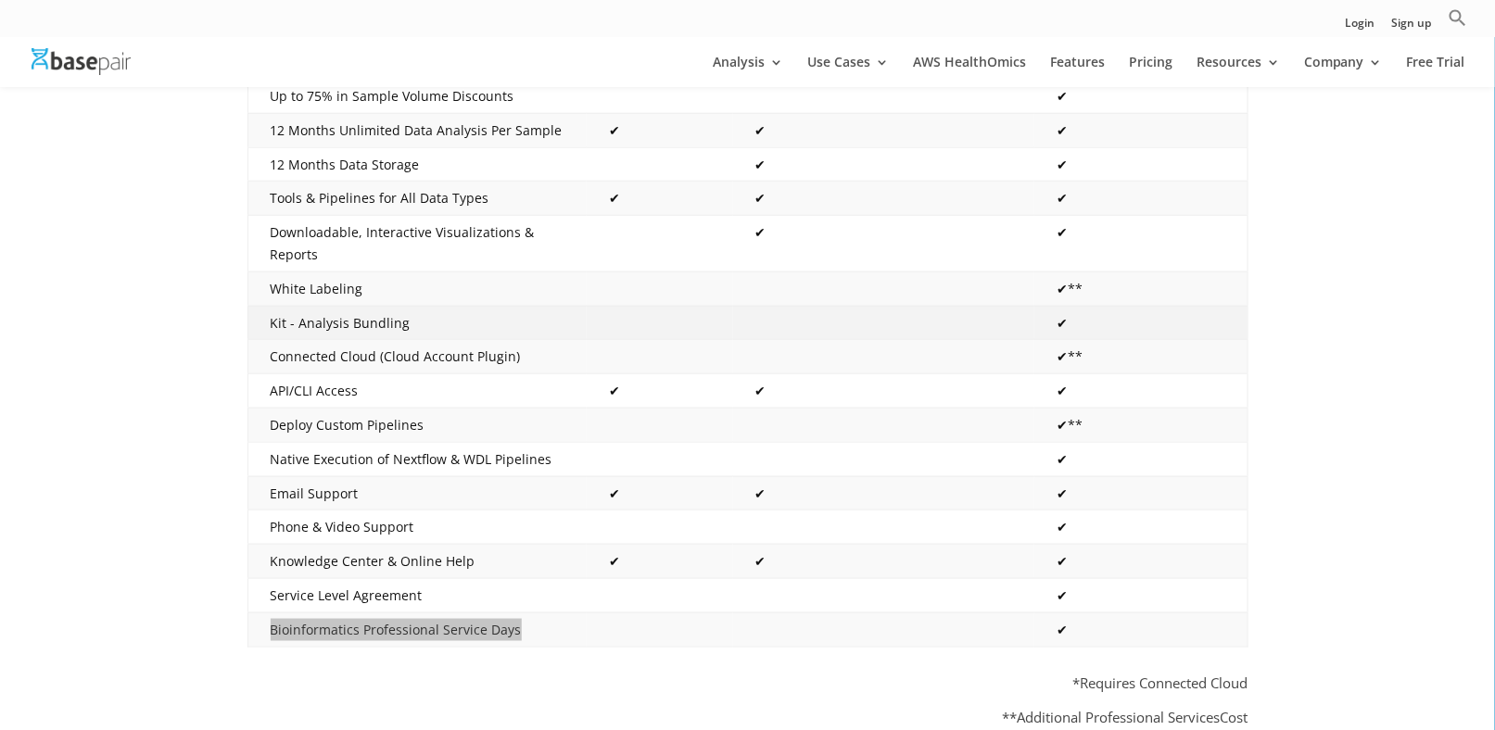
scroll to position [649, 0]
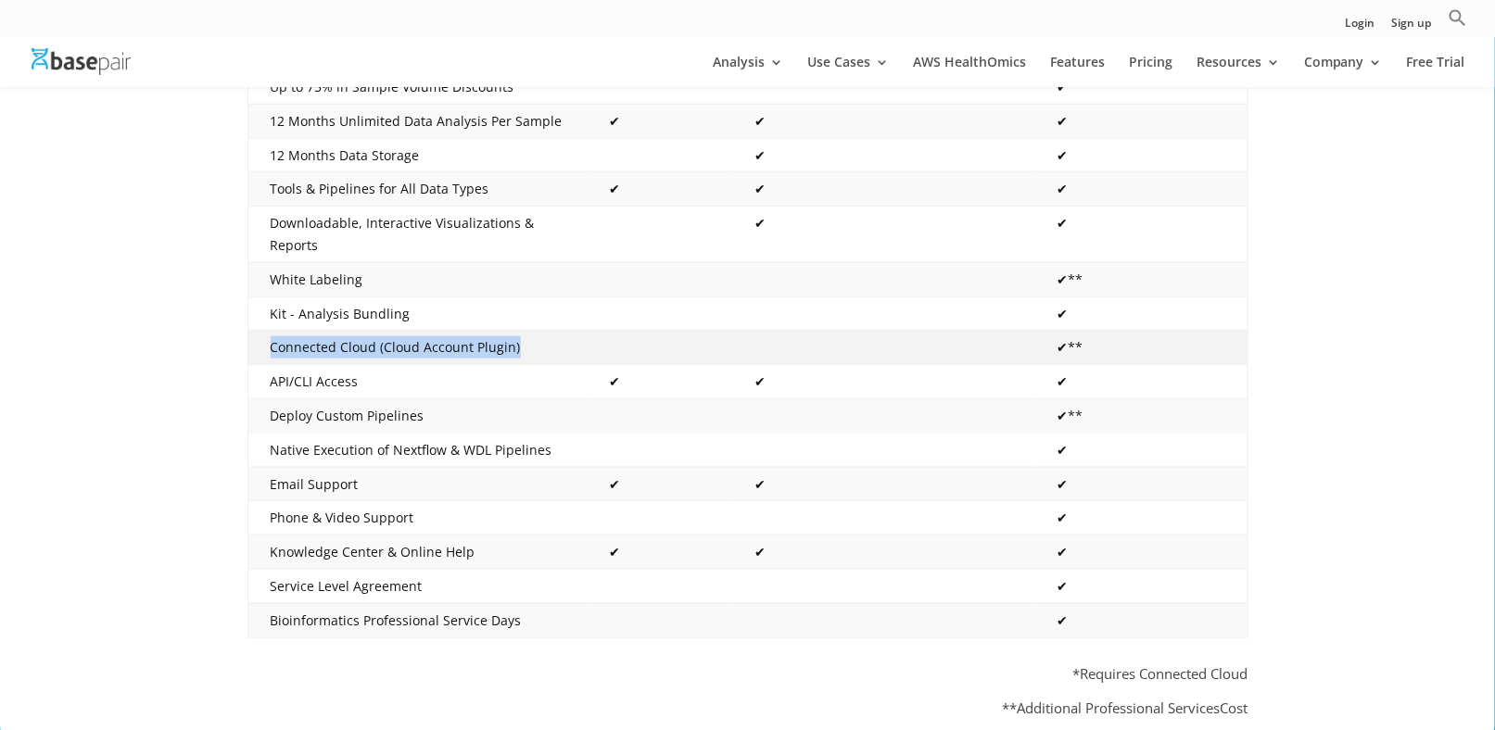
drag, startPoint x: 541, startPoint y: 331, endPoint x: 274, endPoint y: 330, distance: 266.9
click at [274, 331] on td "Connected Cloud (Cloud Account Plugin)" at bounding box center [416, 348] width 339 height 34
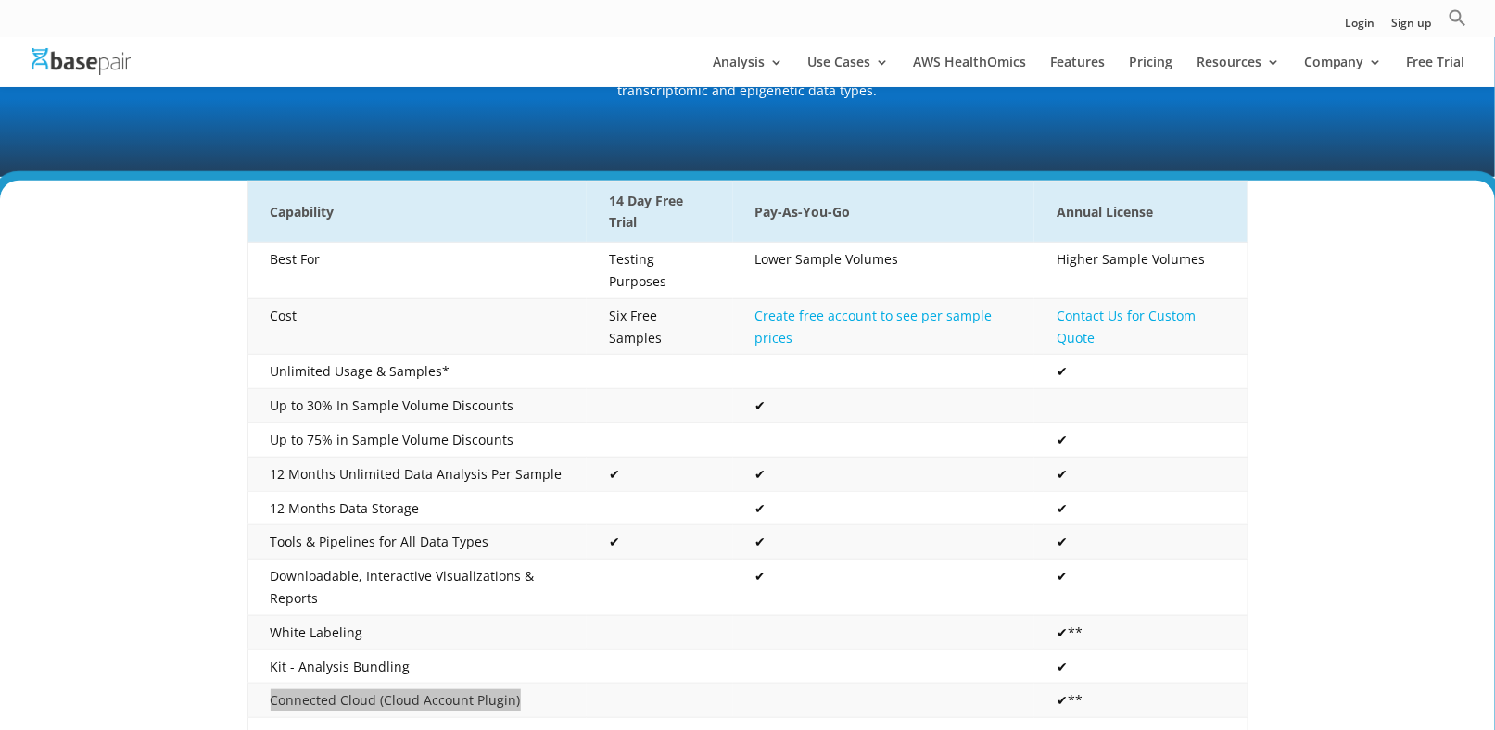
scroll to position [278, 0]
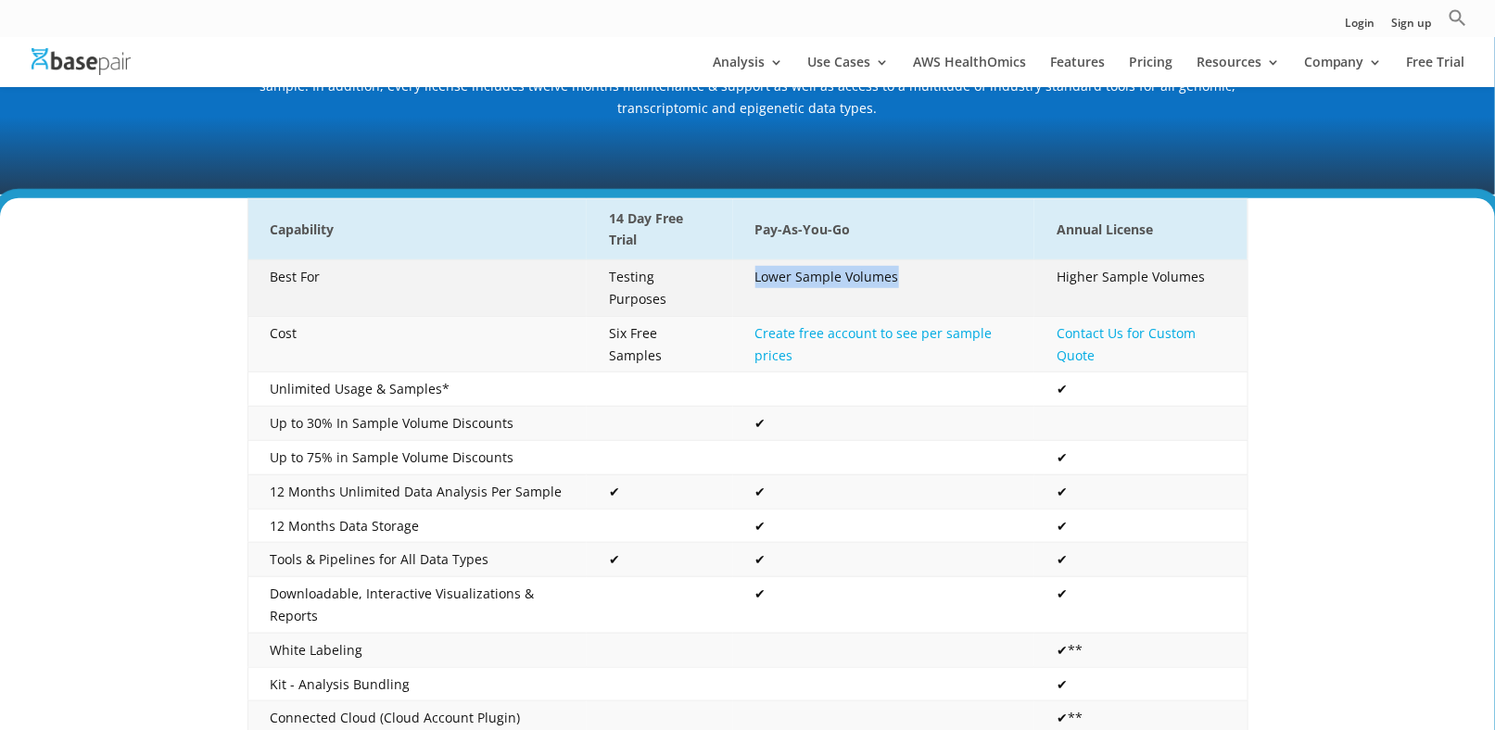
drag, startPoint x: 919, startPoint y: 276, endPoint x: 749, endPoint y: 275, distance: 169.6
click at [749, 275] on td "Lower Sample Volumes" at bounding box center [883, 288] width 301 height 57
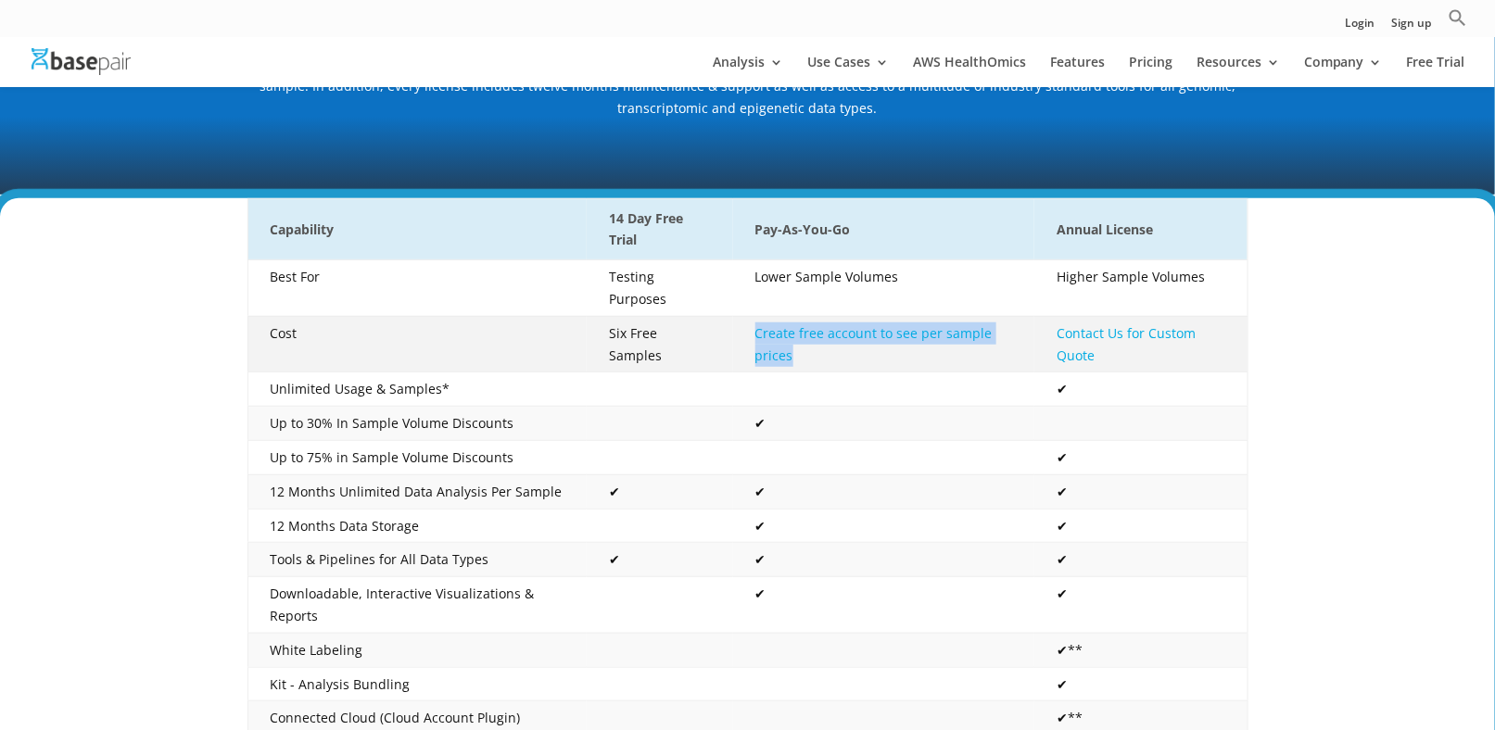
drag, startPoint x: 749, startPoint y: 303, endPoint x: 797, endPoint y: 338, distance: 59.7
click at [797, 338] on td "Create free account to see per sample prices" at bounding box center [883, 344] width 301 height 57
click at [862, 336] on td "Create free account to see per sample prices" at bounding box center [883, 344] width 301 height 57
click at [818, 324] on link "Create free account to see per sample prices" at bounding box center [873, 344] width 237 height 40
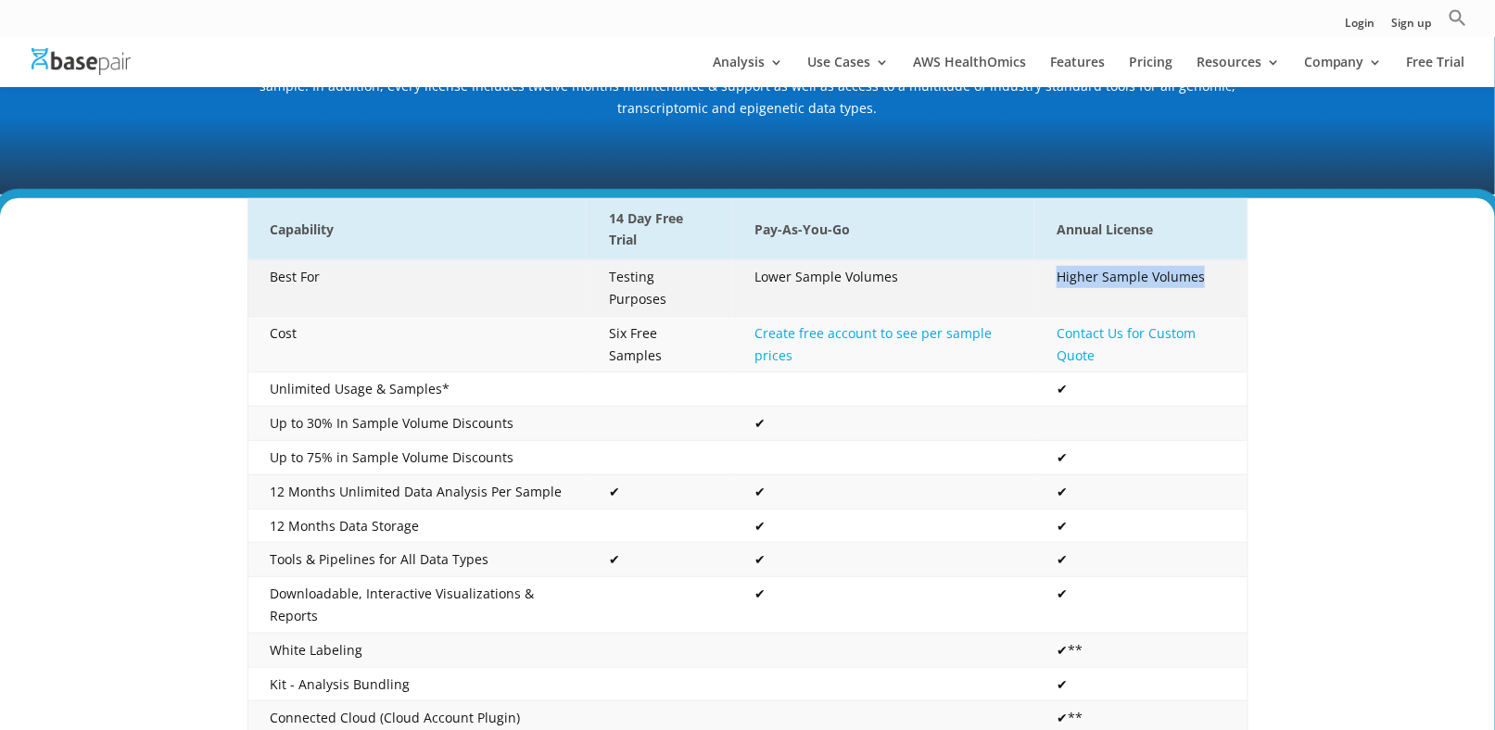
drag, startPoint x: 1211, startPoint y: 278, endPoint x: 1043, endPoint y: 277, distance: 168.7
click at [1043, 277] on td "Higher Sample Volumes" at bounding box center [1140, 288] width 213 height 57
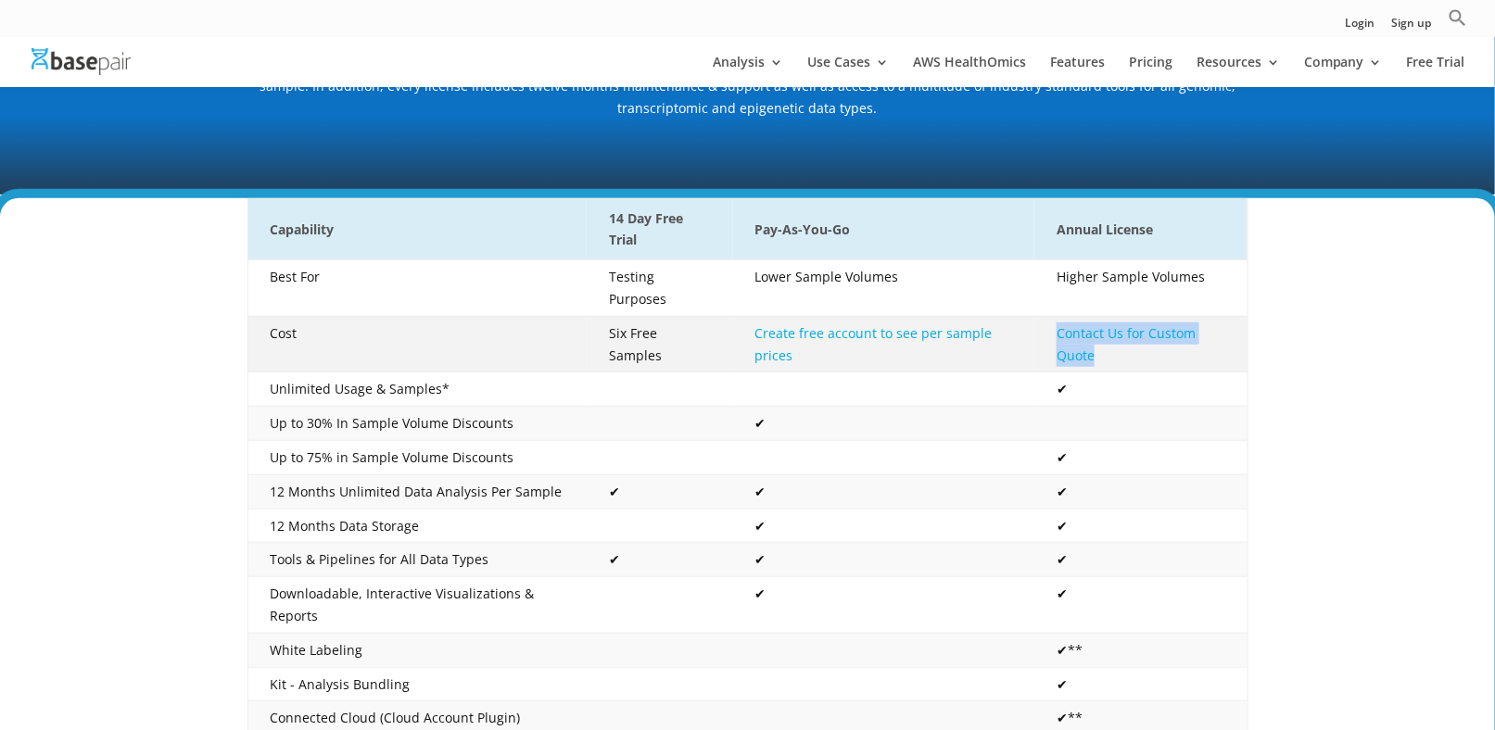
drag, startPoint x: 1106, startPoint y: 338, endPoint x: 1055, endPoint y: 310, distance: 58.1
click at [1055, 316] on td "Contact Us for Custom Quote" at bounding box center [1140, 344] width 213 height 57
click at [1111, 336] on td "Contact Us for Custom Quote" at bounding box center [1140, 344] width 213 height 57
drag, startPoint x: 1100, startPoint y: 338, endPoint x: 1058, endPoint y: 315, distance: 48.5
click at [1058, 316] on td "Contact Us for Custom Quote" at bounding box center [1140, 344] width 213 height 57
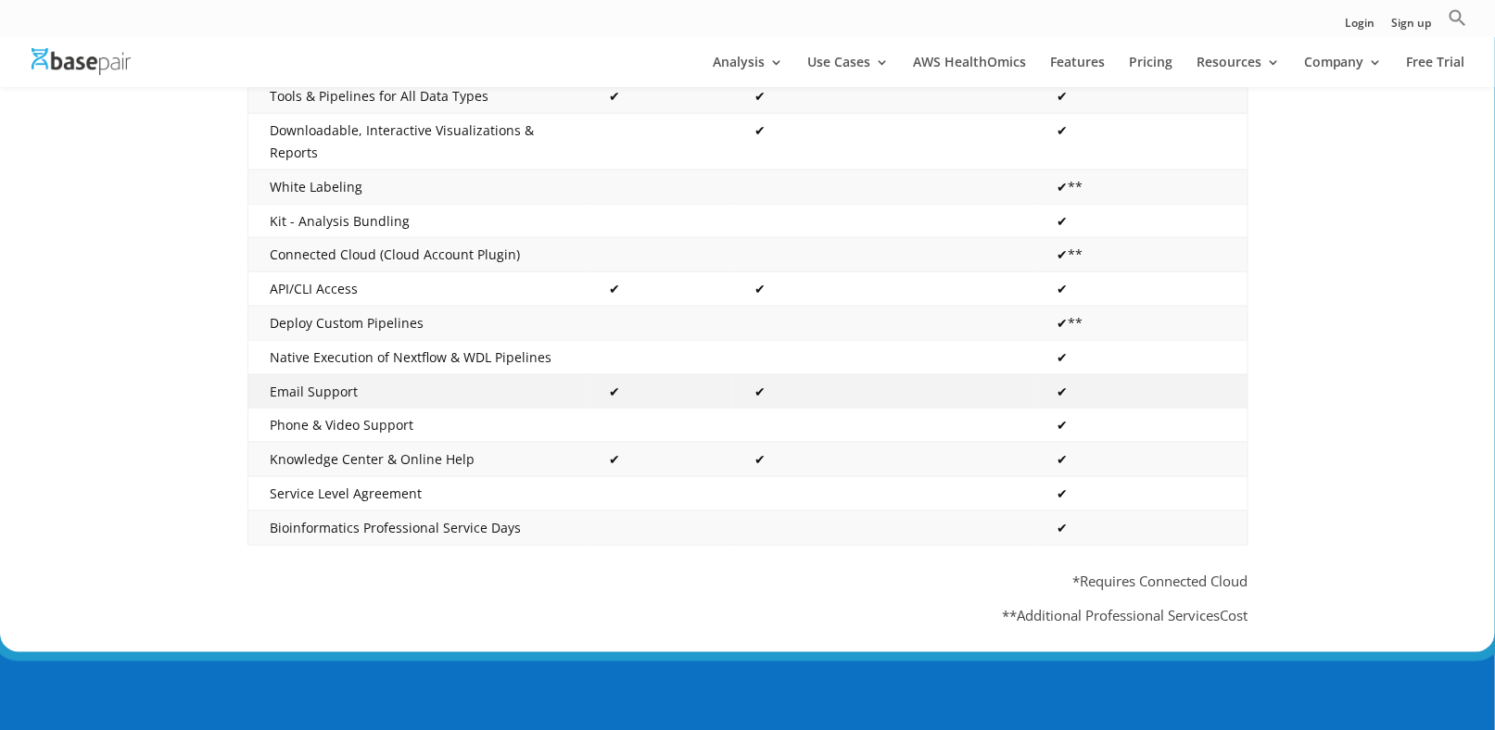
scroll to position [649, 0]
